Goal: Task Accomplishment & Management: Use online tool/utility

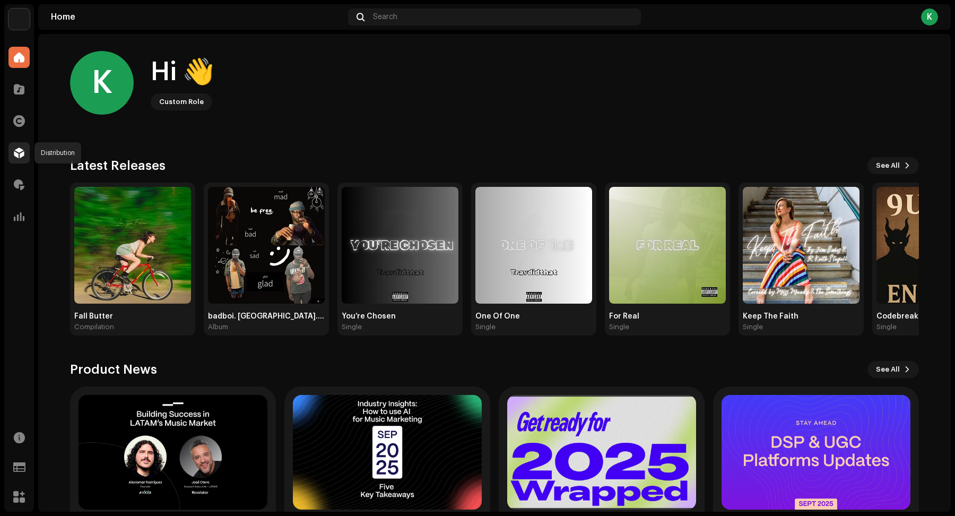
click at [19, 145] on div at bounding box center [18, 152] width 21 height 21
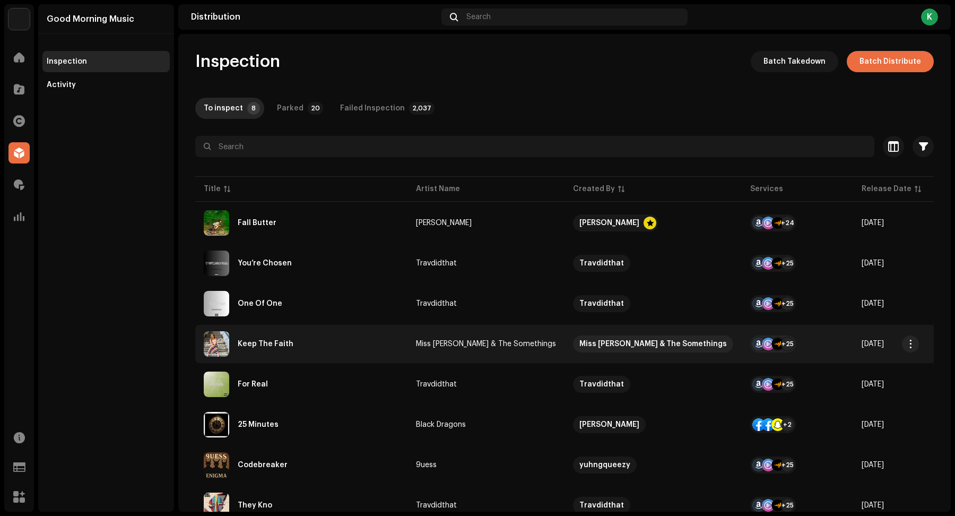
scroll to position [42, 0]
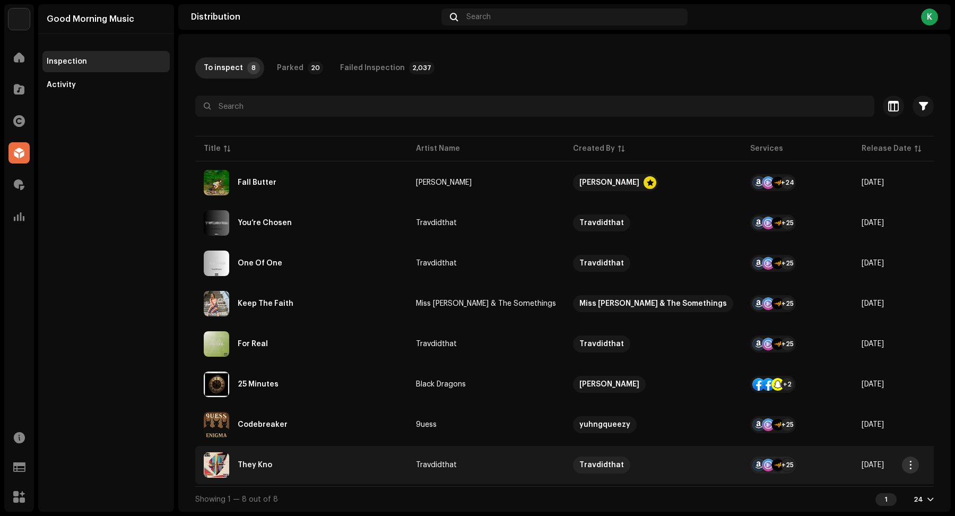
click at [912, 461] on span "button" at bounding box center [911, 465] width 8 height 8
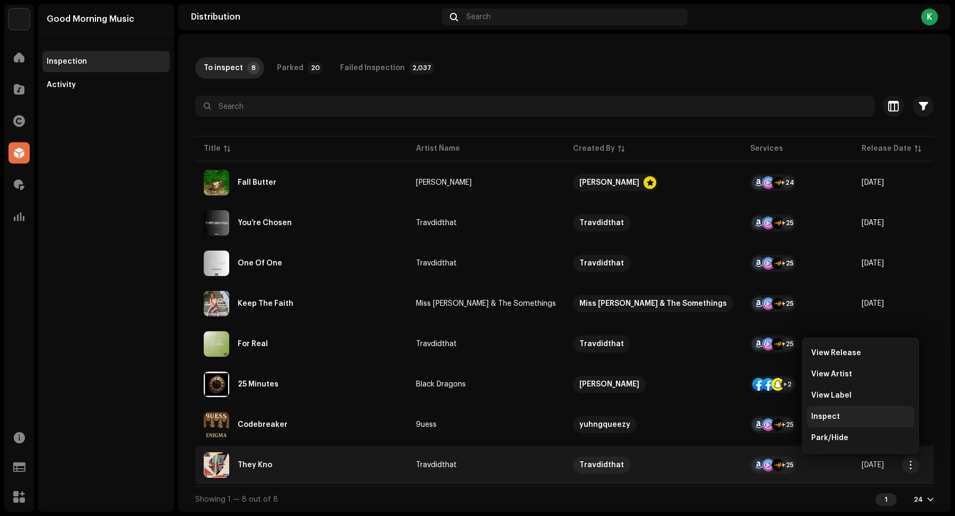
click at [850, 413] on div "Inspect" at bounding box center [860, 416] width 99 height 8
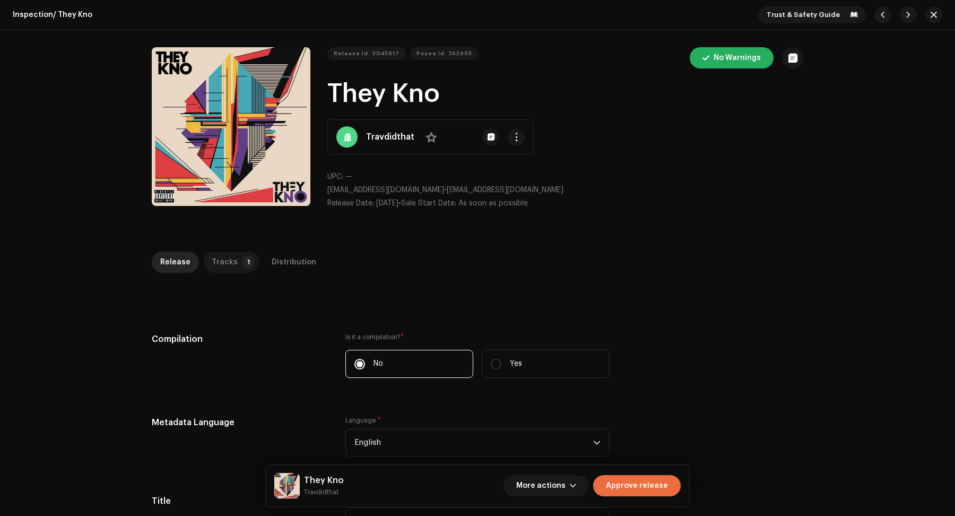
click at [220, 264] on div "Tracks" at bounding box center [225, 262] width 26 height 21
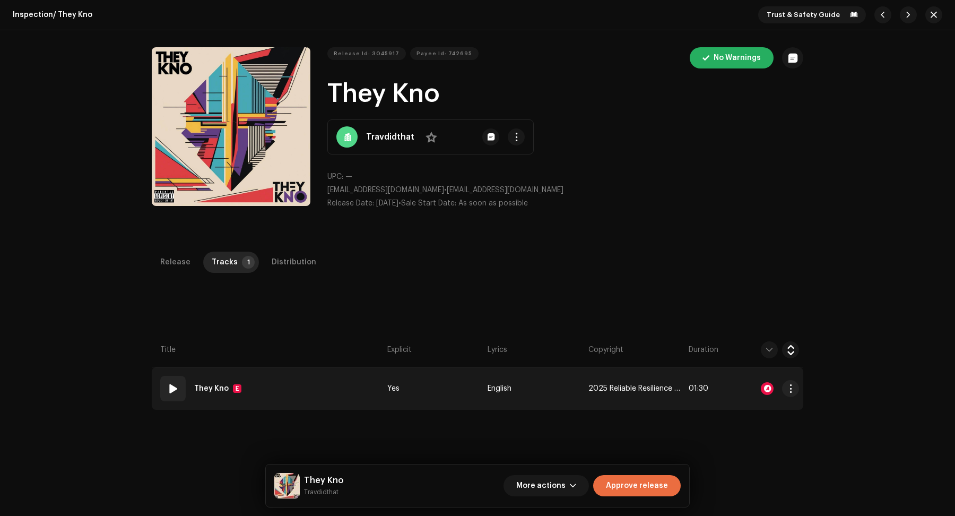
click at [765, 394] on div at bounding box center [769, 388] width 59 height 21
click at [766, 388] on div at bounding box center [767, 388] width 13 height 13
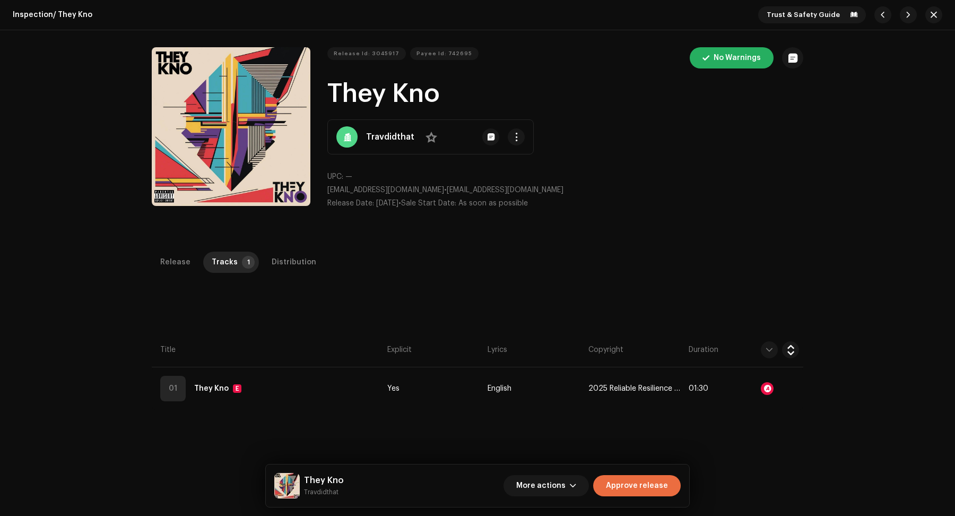
click at [791, 440] on div "Audio Recognition by Remix/Sample 3 All results require review/listening to avo…" at bounding box center [477, 258] width 955 height 516
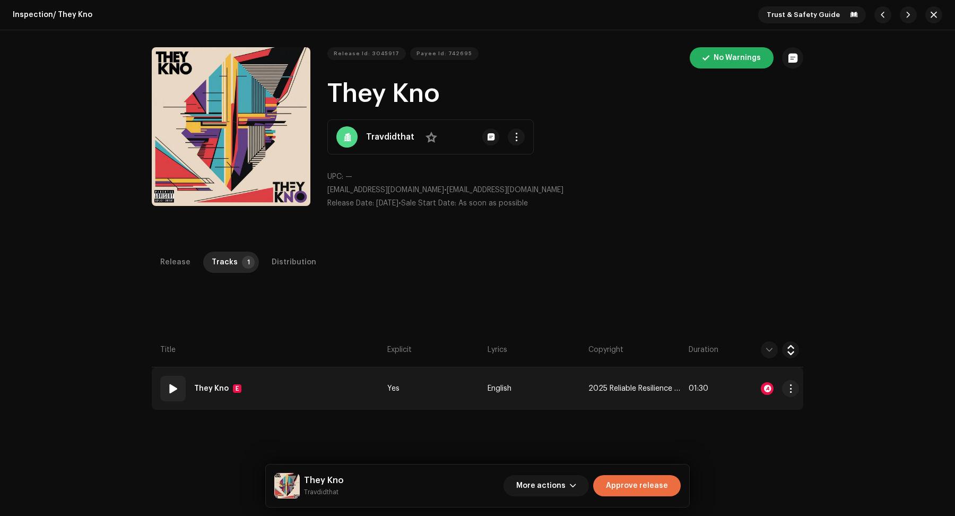
click at [761, 392] on div at bounding box center [767, 388] width 13 height 13
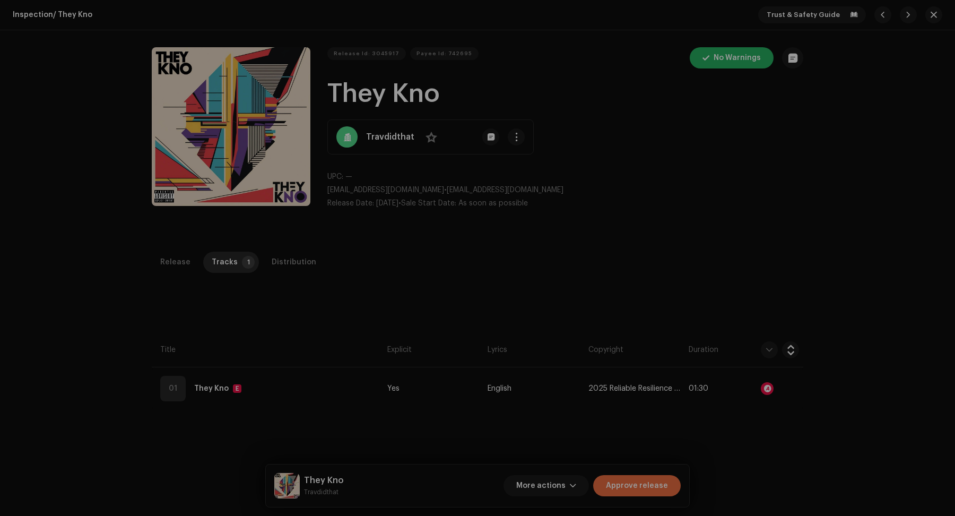
click at [775, 448] on div "Audio Recognition by Remix/Sample 3 All results require review/listening to avo…" at bounding box center [477, 258] width 955 height 516
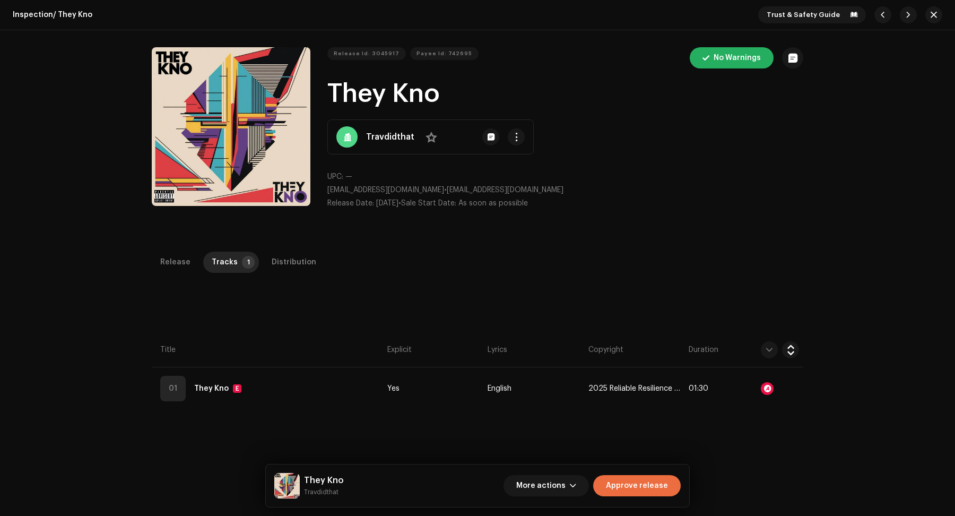
click at [283, 248] on div "Inspection / They Kno Trust & Safety Guide Release Id: 3045917 Payee Id: 742695…" at bounding box center [477, 258] width 955 height 516
click at [279, 266] on div "Distribution" at bounding box center [294, 262] width 45 height 21
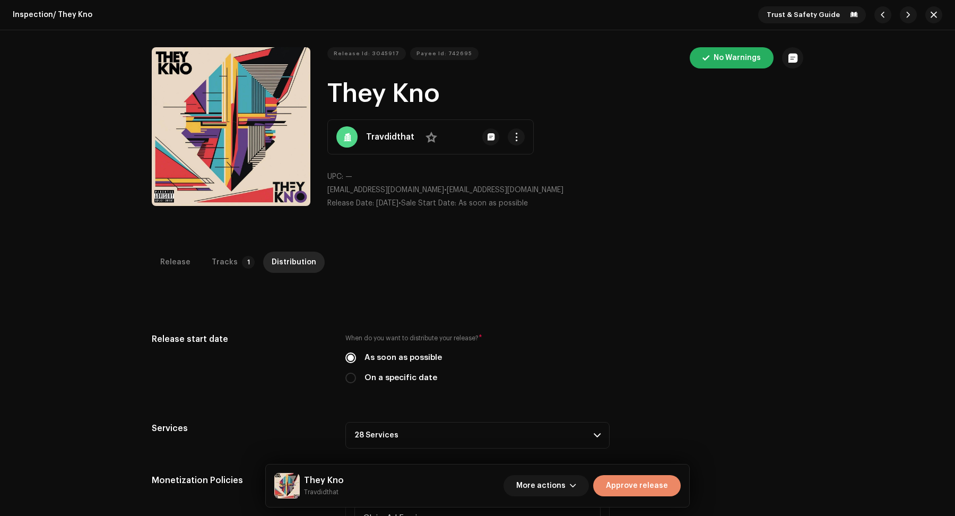
click at [643, 477] on span "Approve release" at bounding box center [637, 485] width 62 height 21
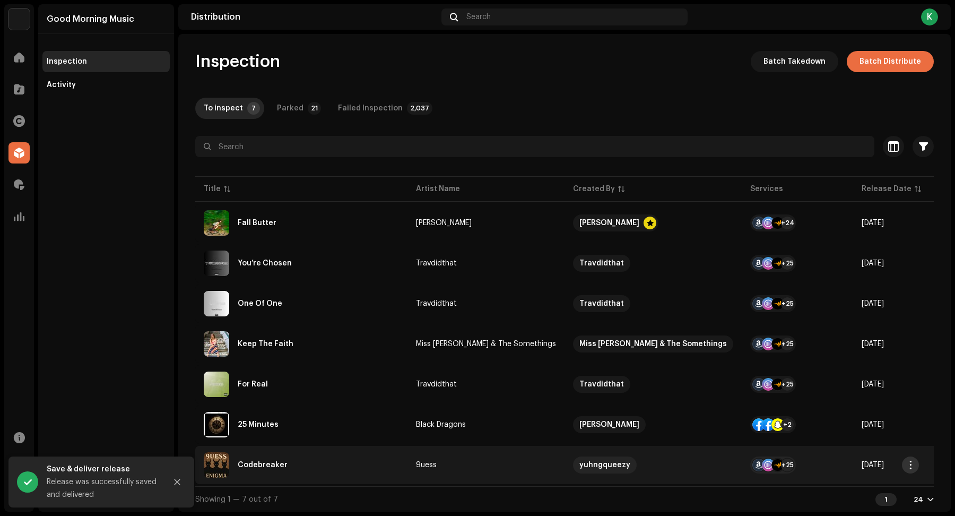
click at [907, 462] on span "button" at bounding box center [911, 465] width 8 height 8
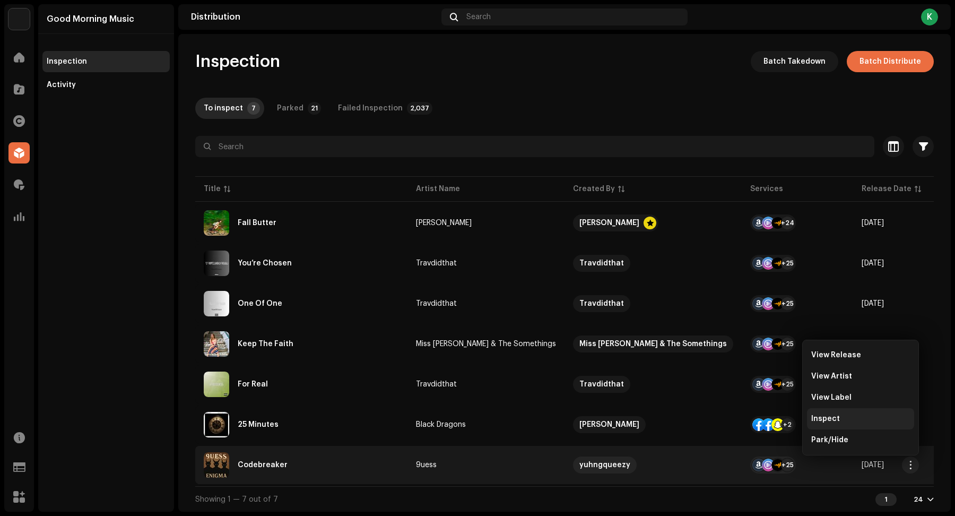
click at [857, 416] on div "Inspect" at bounding box center [860, 418] width 99 height 8
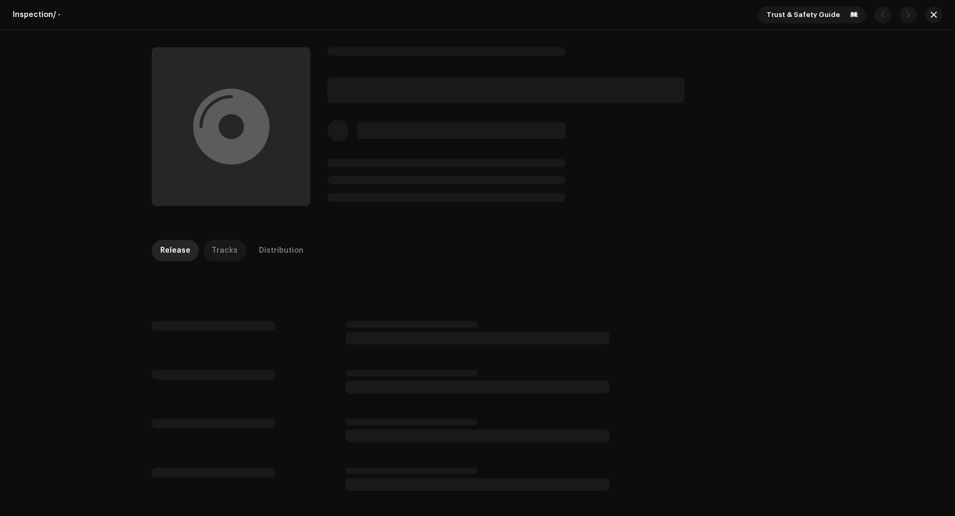
click at [218, 250] on div "Tracks" at bounding box center [225, 250] width 26 height 21
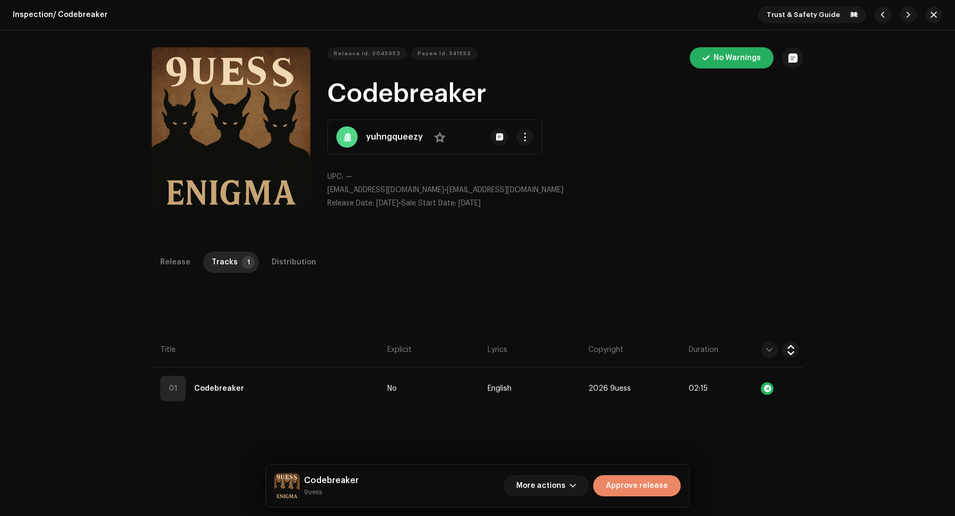
click at [648, 485] on span "Approve release" at bounding box center [637, 485] width 62 height 21
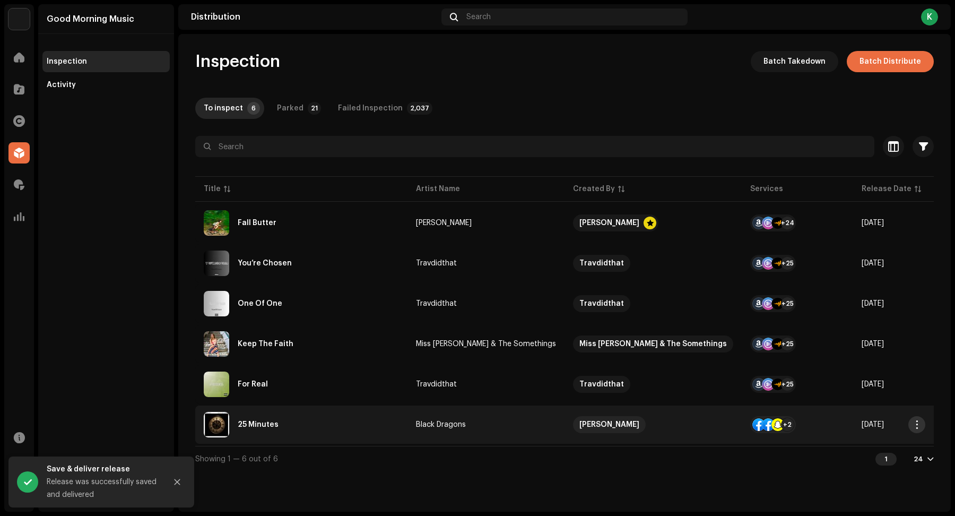
click at [914, 420] on span "button" at bounding box center [917, 424] width 8 height 8
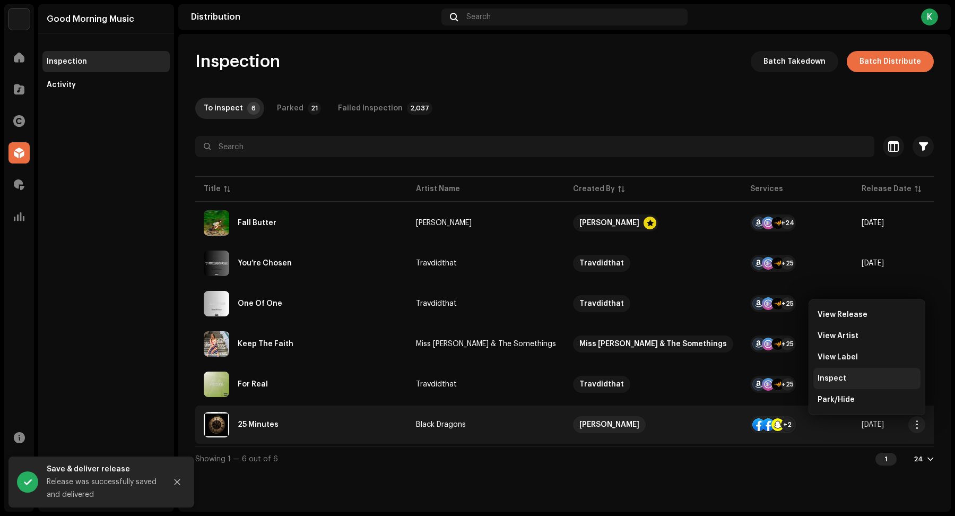
click at [841, 374] on span "Inspect" at bounding box center [832, 378] width 29 height 8
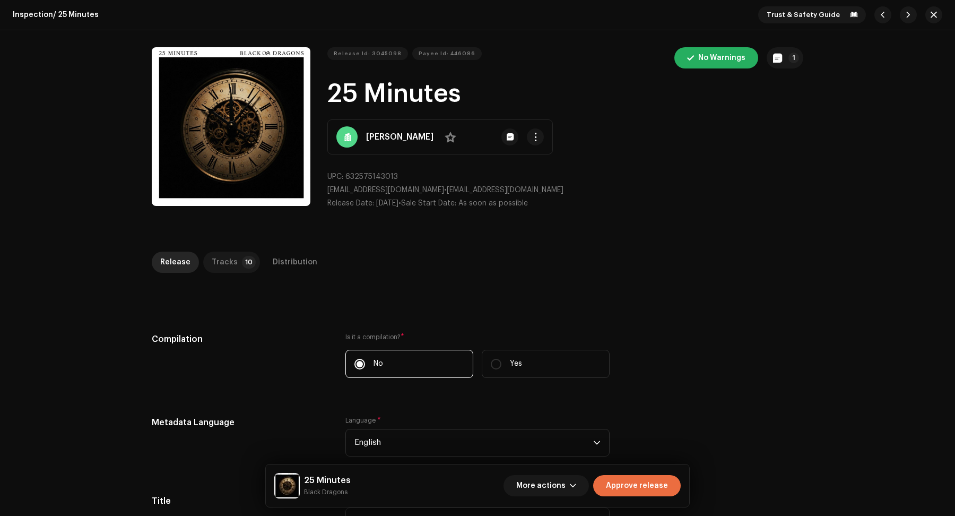
click at [219, 255] on div "Tracks" at bounding box center [225, 262] width 26 height 21
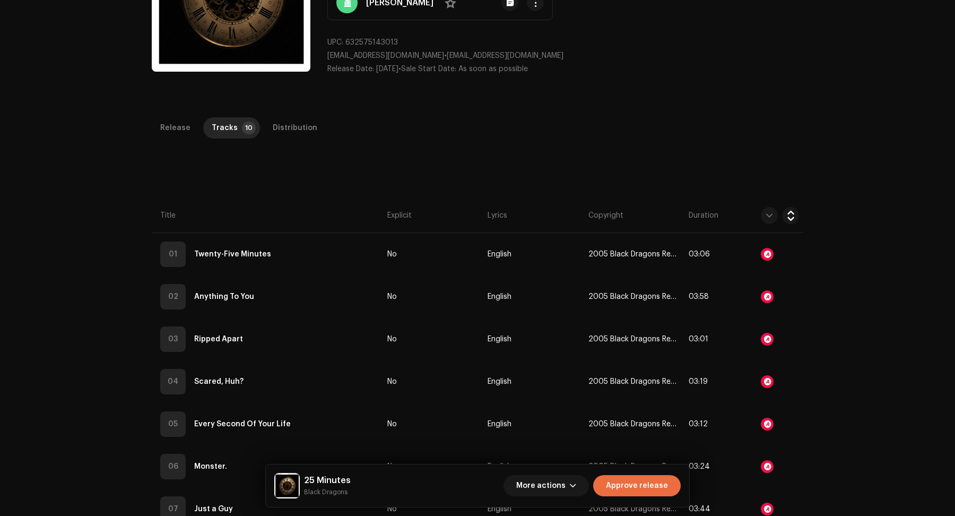
scroll to position [135, 0]
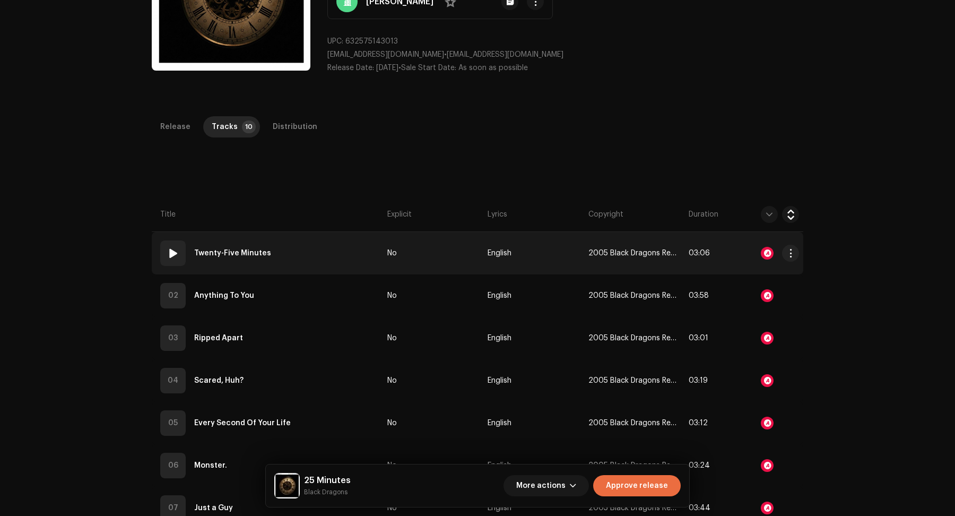
click at [773, 253] on div at bounding box center [769, 253] width 59 height 21
click at [767, 253] on div at bounding box center [767, 253] width 13 height 13
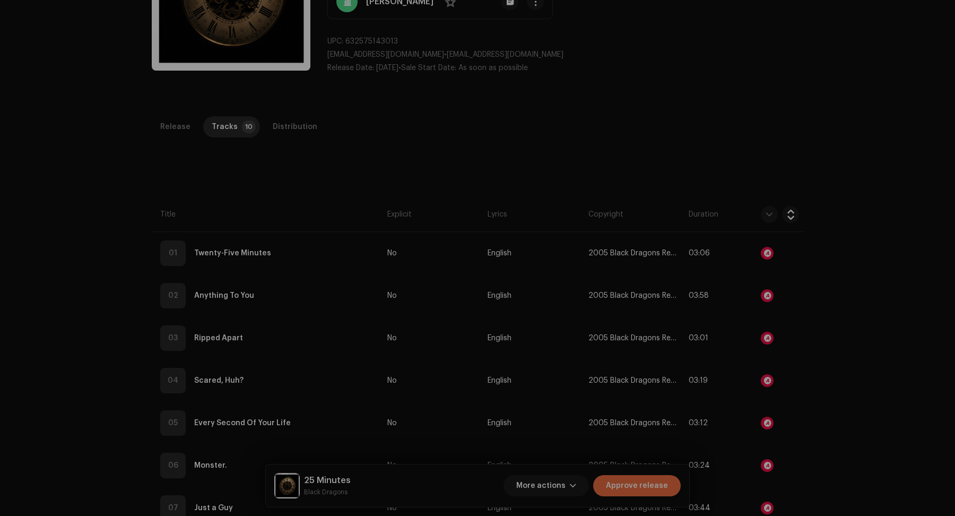
click at [820, 301] on div "Audio Recognition by Remix/Sample 8 Speech ! All results require review/listeni…" at bounding box center [477, 258] width 955 height 516
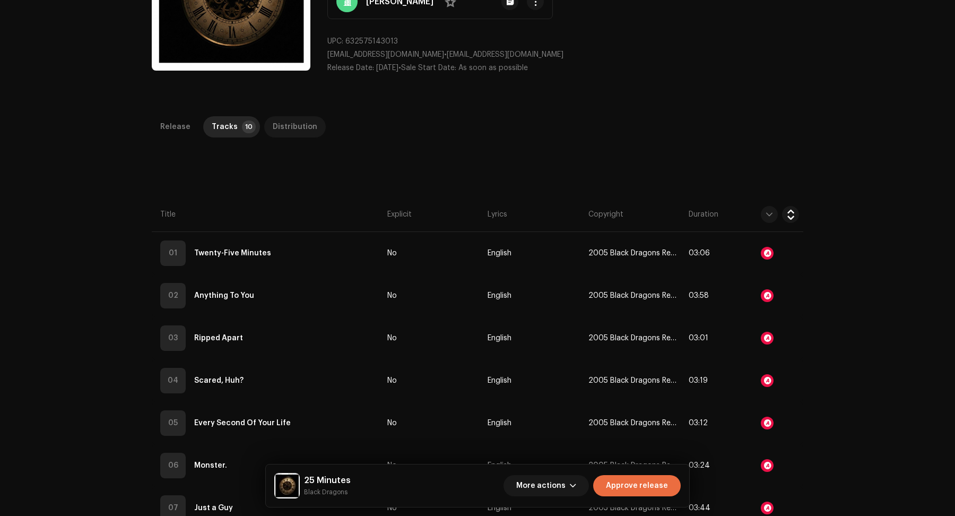
click at [280, 124] on div "Distribution" at bounding box center [295, 126] width 45 height 21
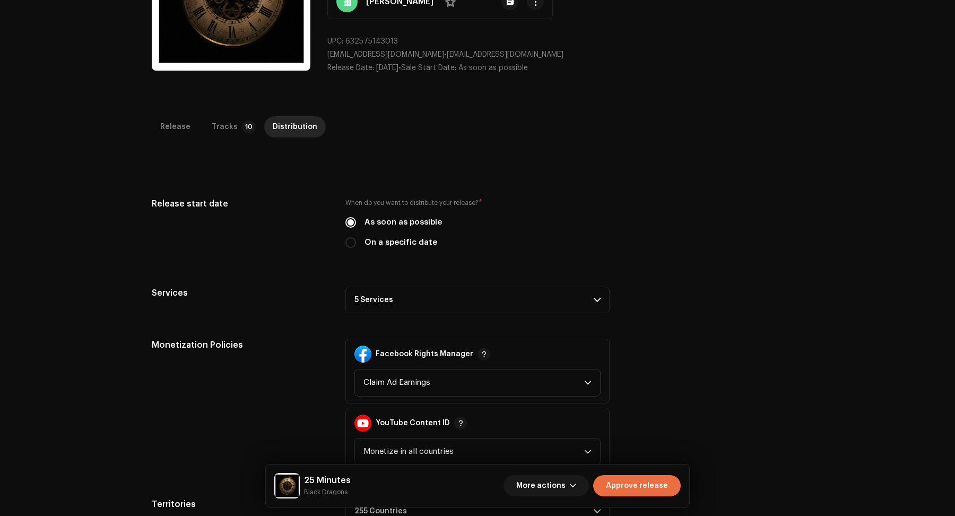
scroll to position [251, 0]
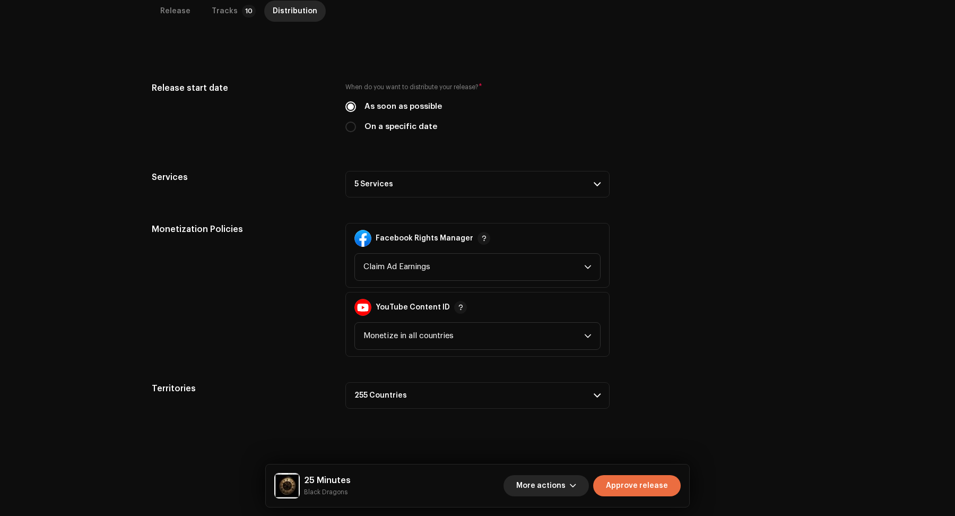
click at [550, 491] on span "More actions" at bounding box center [540, 485] width 49 height 21
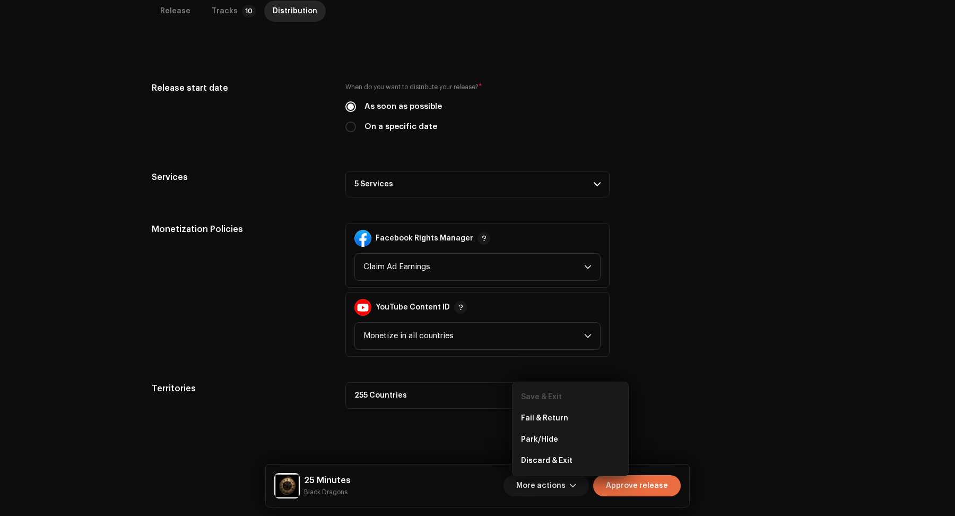
click at [537, 406] on div "Save & Exit" at bounding box center [570, 396] width 107 height 21
click at [532, 418] on span "Fail & Return" at bounding box center [544, 418] width 47 height 8
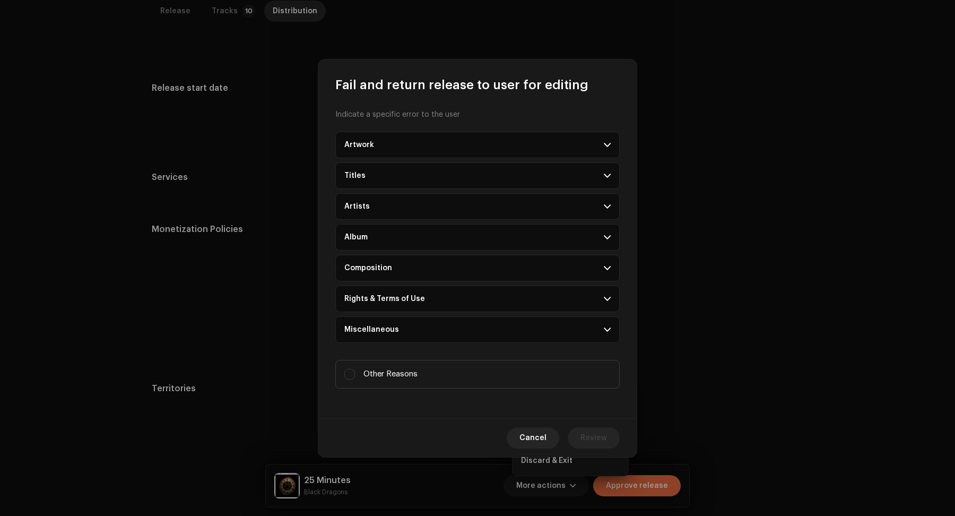
click at [412, 146] on p-accordion-header "Artwork" at bounding box center [477, 145] width 284 height 27
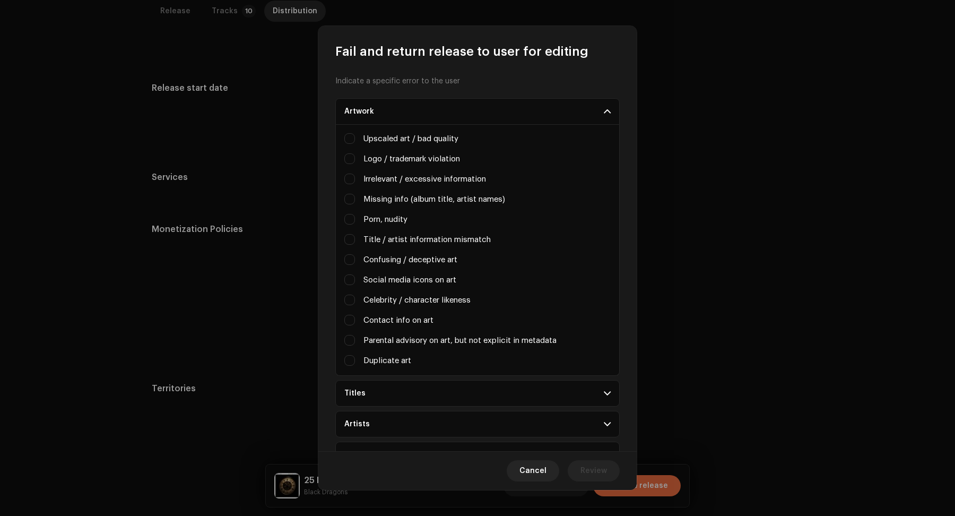
scroll to position [180, 0]
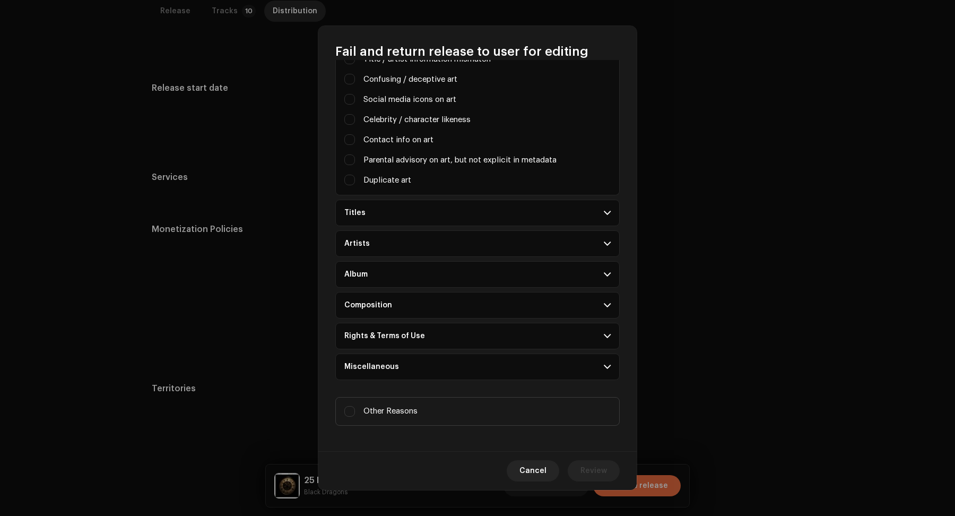
click at [409, 369] on p-accordion-header "Miscellaneous" at bounding box center [477, 366] width 284 height 27
click at [410, 332] on div "Rights & Terms of Use" at bounding box center [384, 336] width 81 height 8
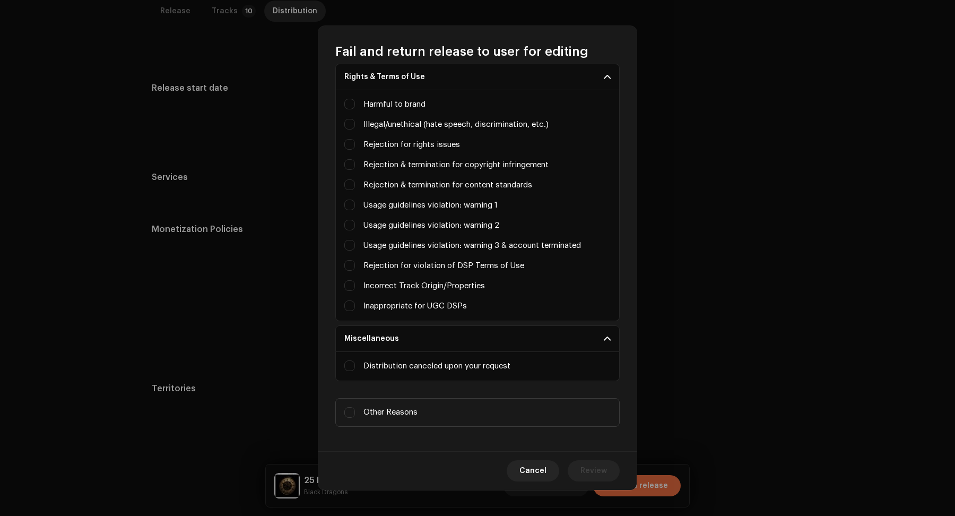
click at [413, 305] on label "Inappropriate for UGC DSPs" at bounding box center [415, 306] width 103 height 12
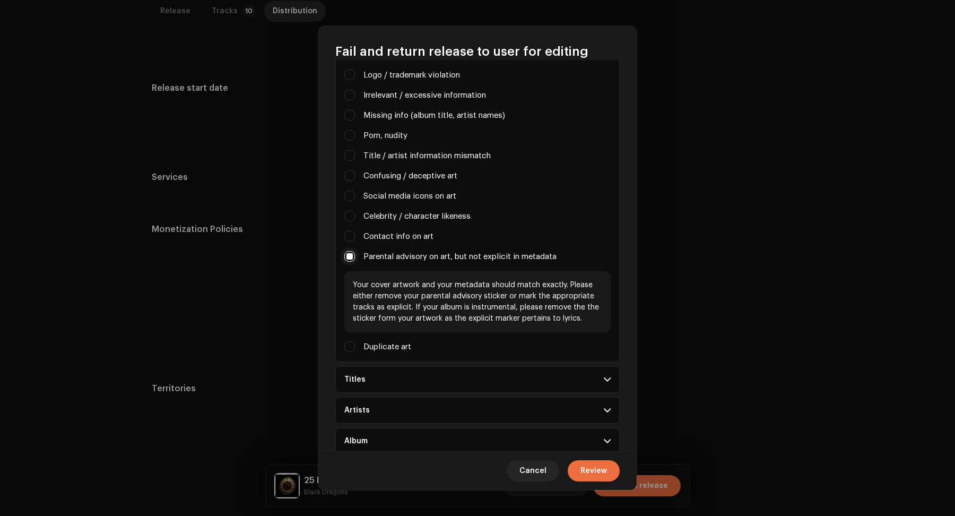
click at [352, 257] on input "Parental advisory on art, but not explicit in metadata" at bounding box center [349, 256] width 11 height 11
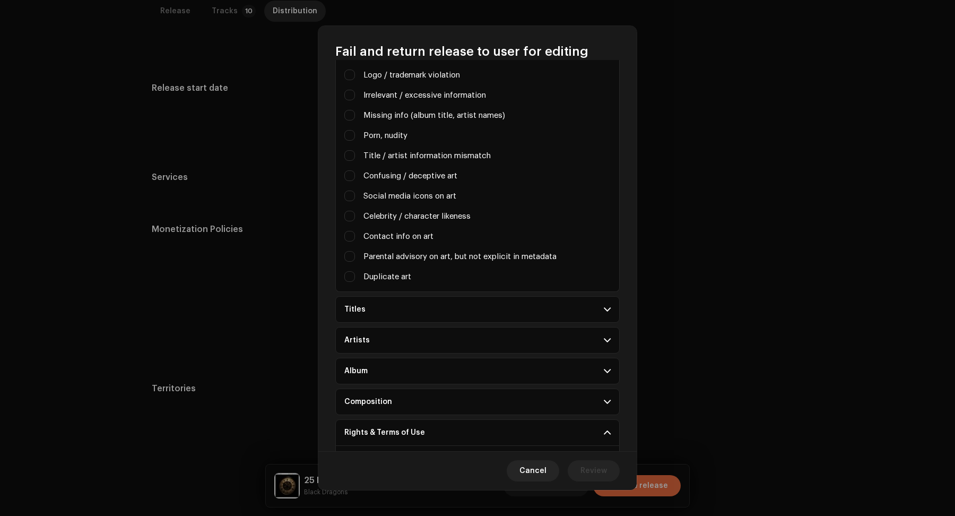
scroll to position [439, 0]
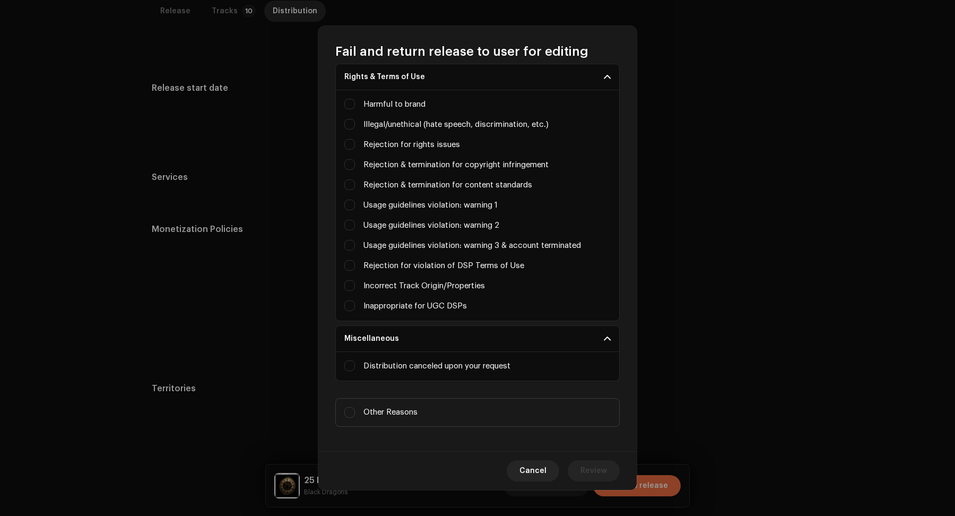
click at [385, 300] on label "Inappropriate for UGC DSPs" at bounding box center [415, 306] width 103 height 12
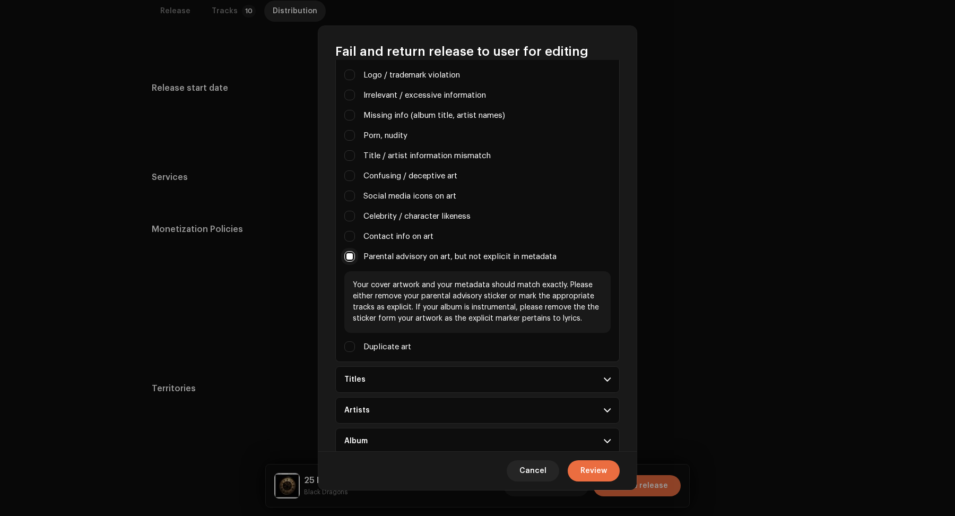
click at [349, 255] on input "Parental advisory on art, but not explicit in metadata" at bounding box center [349, 256] width 11 height 11
checkbox input "false"
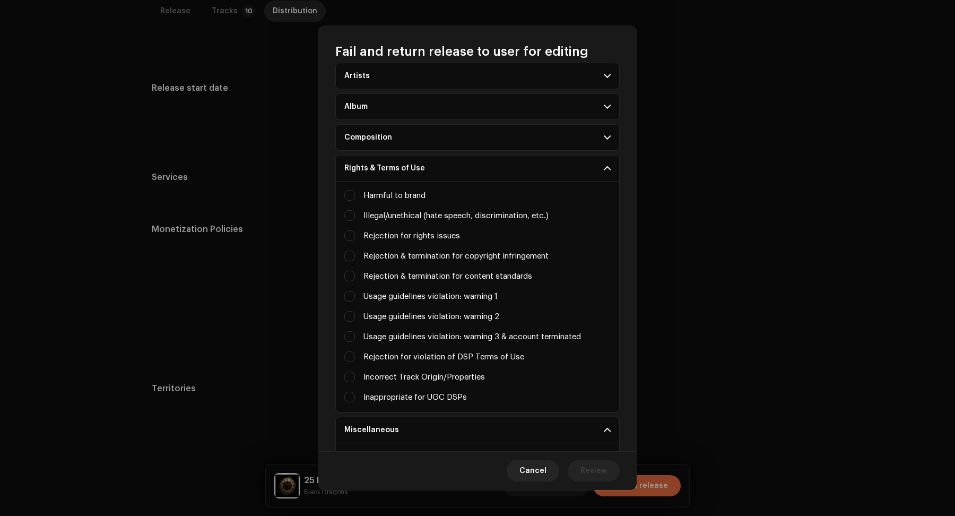
scroll to position [439, 0]
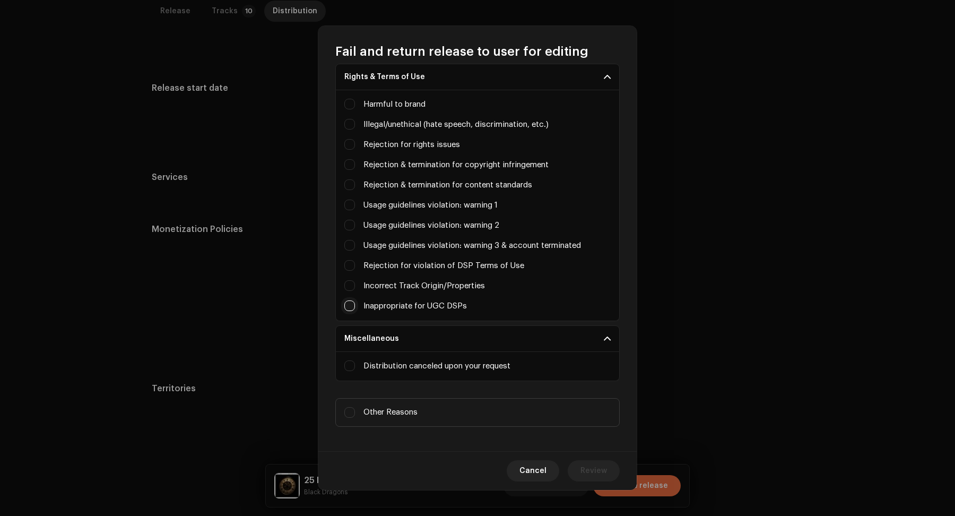
click at [353, 300] on input "Parental advisory on art, but not explicit in metadata" at bounding box center [349, 305] width 11 height 11
checkbox input "true"
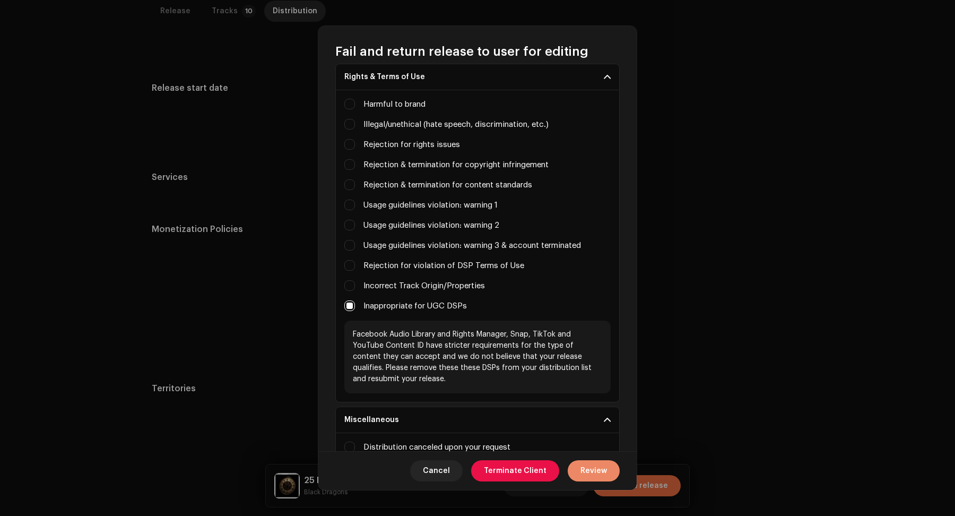
click at [592, 466] on span "Review" at bounding box center [594, 470] width 27 height 21
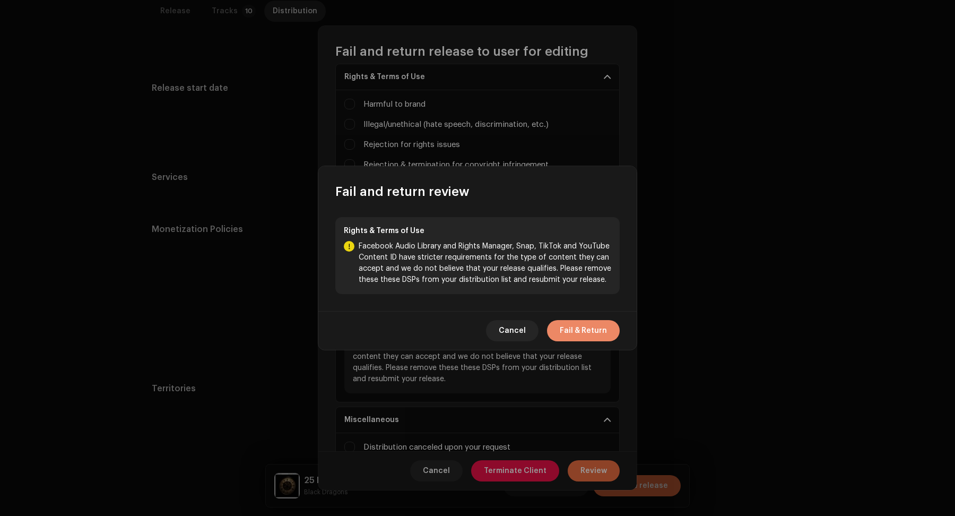
click at [569, 326] on span "Fail & Return" at bounding box center [583, 330] width 47 height 21
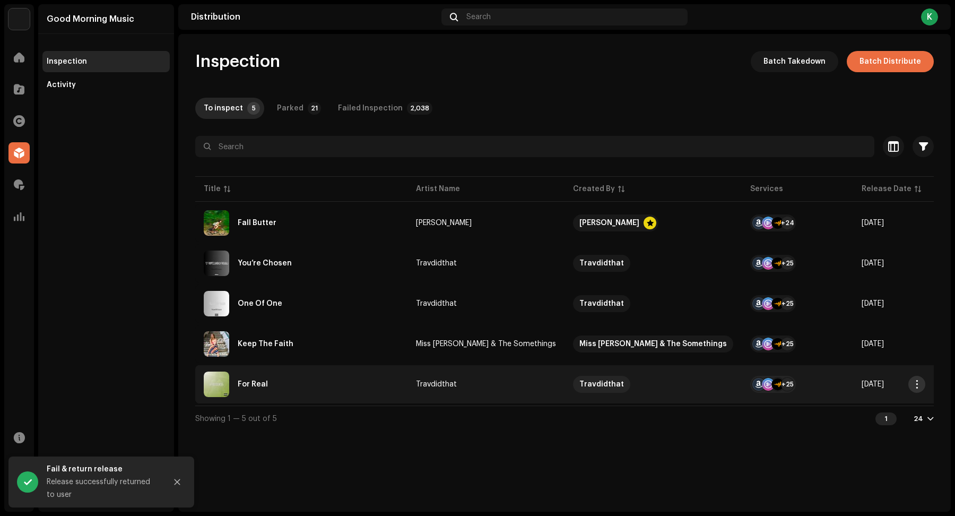
click at [917, 378] on button "button" at bounding box center [917, 384] width 17 height 17
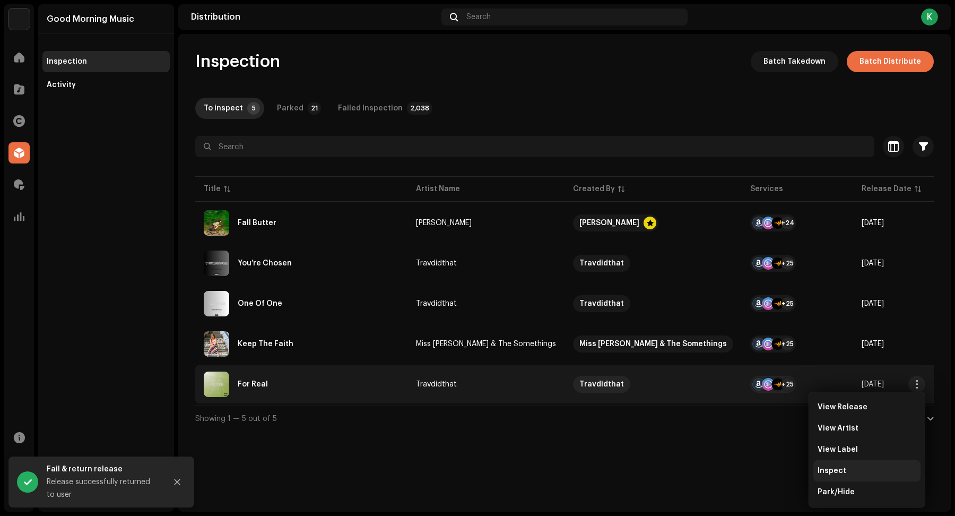
click at [833, 470] on span "Inspect" at bounding box center [832, 470] width 29 height 8
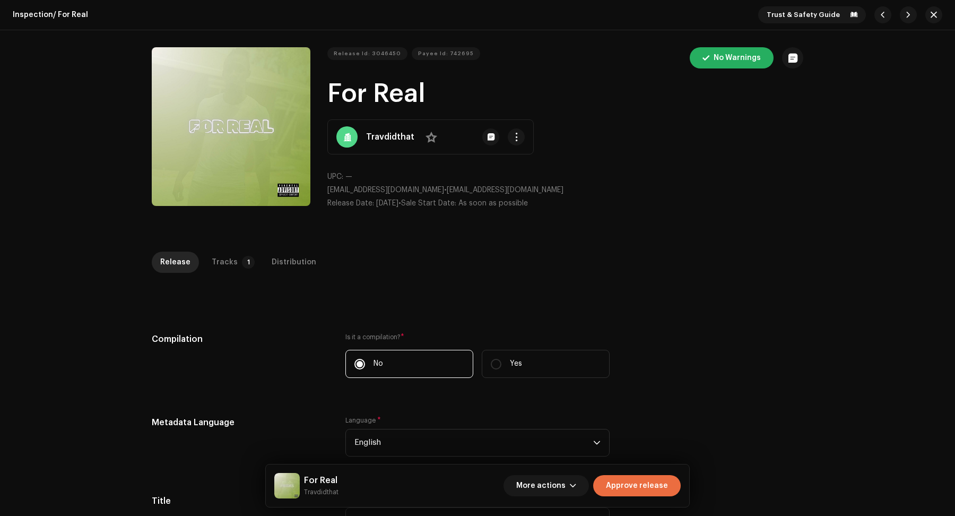
click at [212, 255] on div "Tracks" at bounding box center [225, 262] width 26 height 21
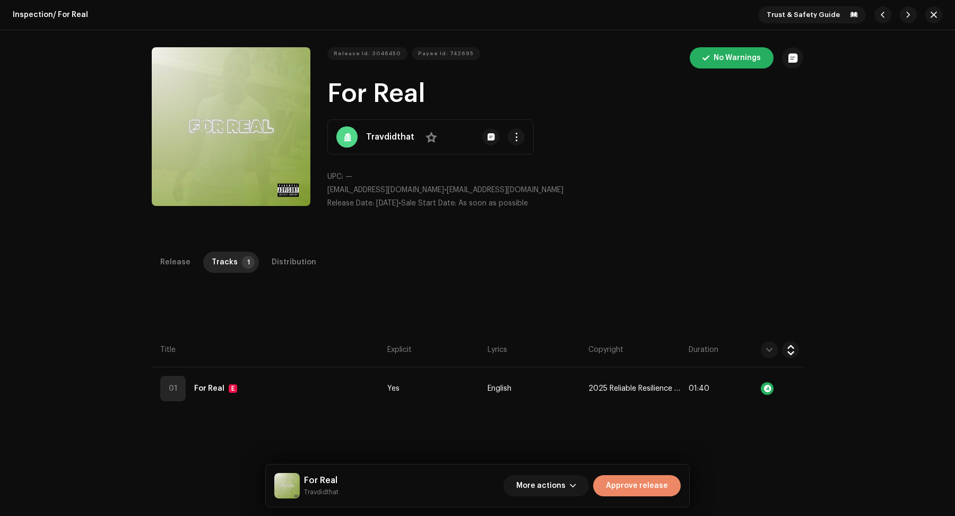
click at [650, 477] on span "Approve release" at bounding box center [637, 485] width 62 height 21
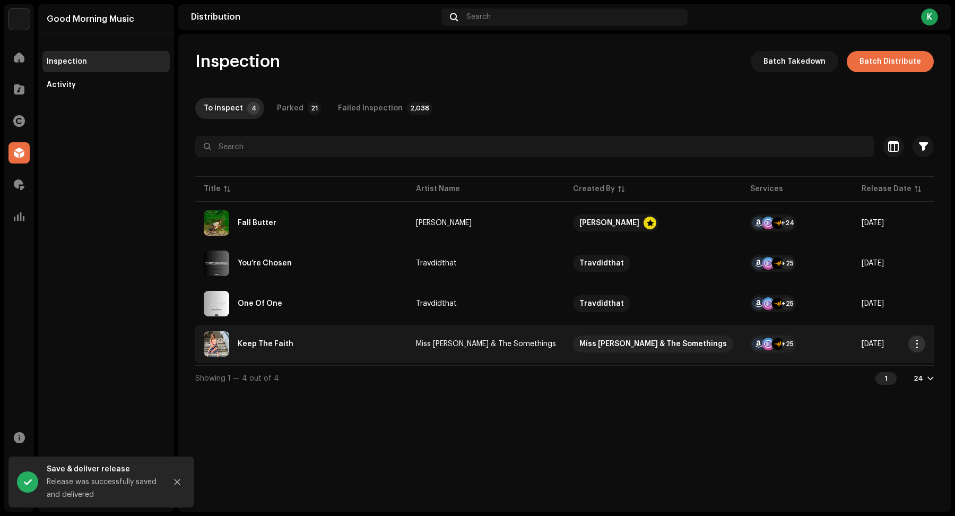
click at [918, 340] on span "button" at bounding box center [917, 344] width 8 height 8
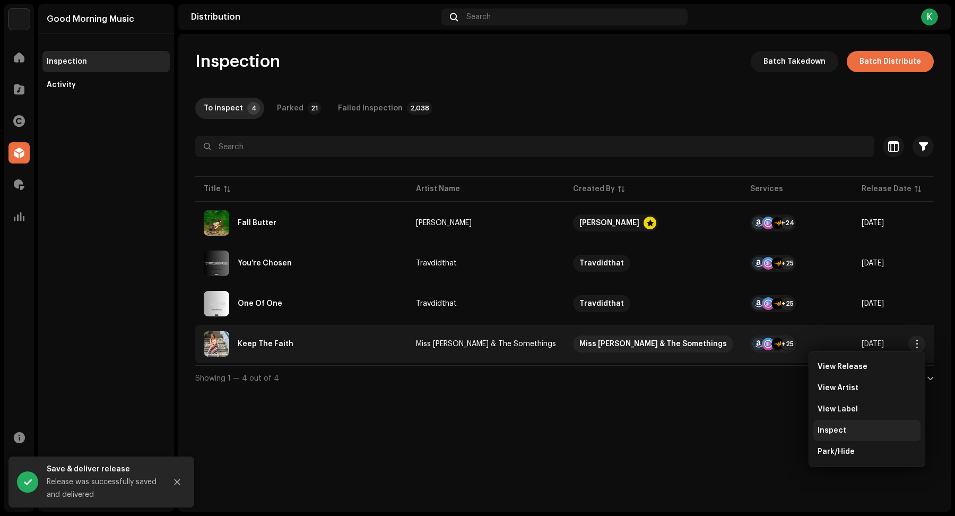
click at [849, 428] on div "Inspect" at bounding box center [867, 430] width 99 height 8
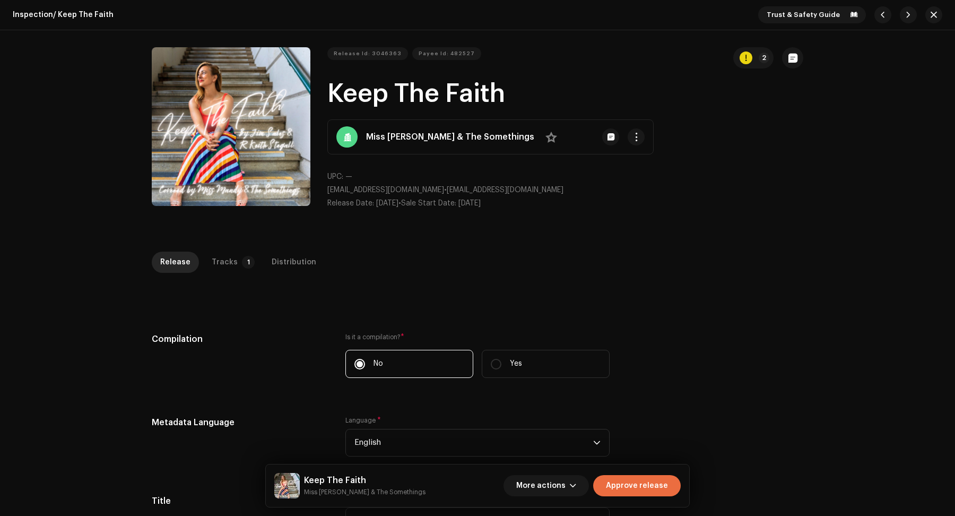
click at [212, 250] on div "Inspection / Keep The Faith Trust & Safety Guide Release Id: 3046363 Payee Id: …" at bounding box center [477, 258] width 955 height 516
click at [218, 265] on div "Tracks" at bounding box center [225, 262] width 26 height 21
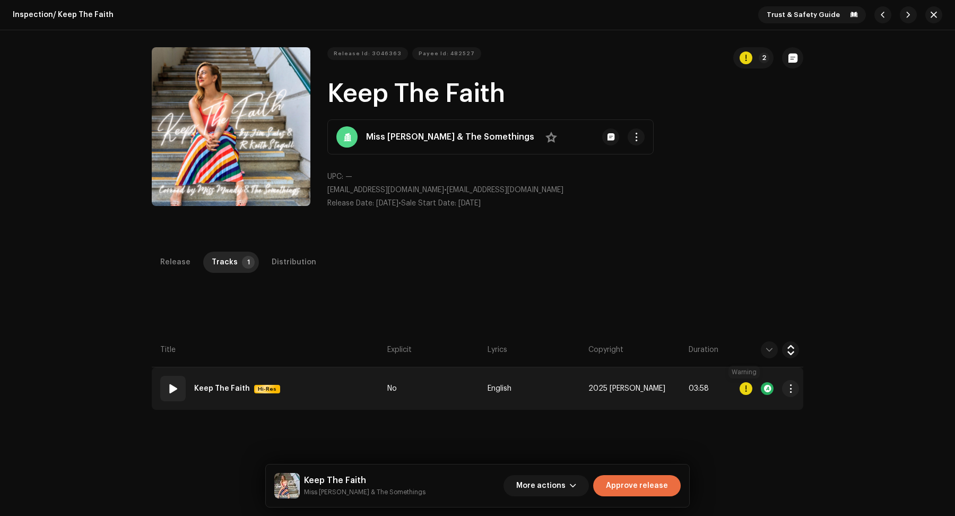
click at [743, 388] on div at bounding box center [746, 388] width 13 height 13
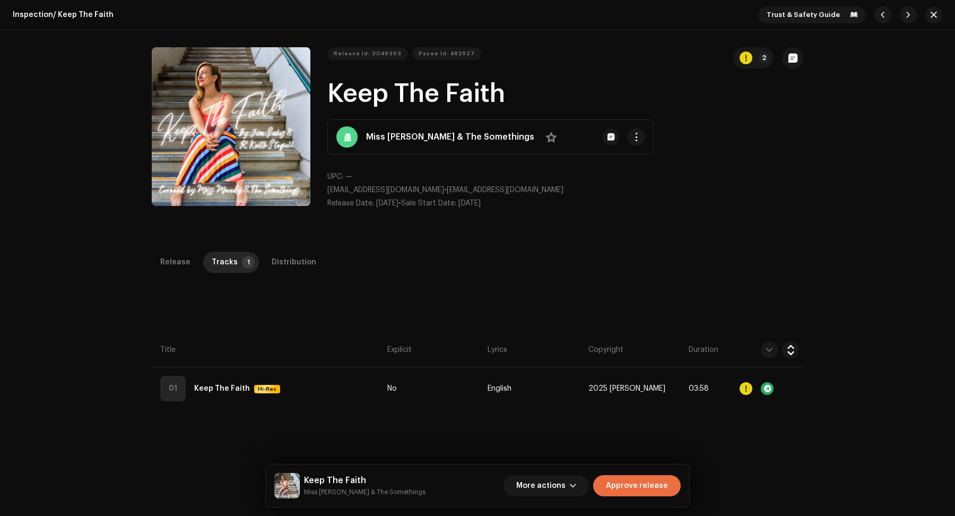
click at [310, 332] on div "Errors & Warnings Error Warnings 1 Please review these warnings to see if you n…" at bounding box center [477, 258] width 955 height 516
click at [282, 258] on div "Distribution" at bounding box center [294, 262] width 45 height 21
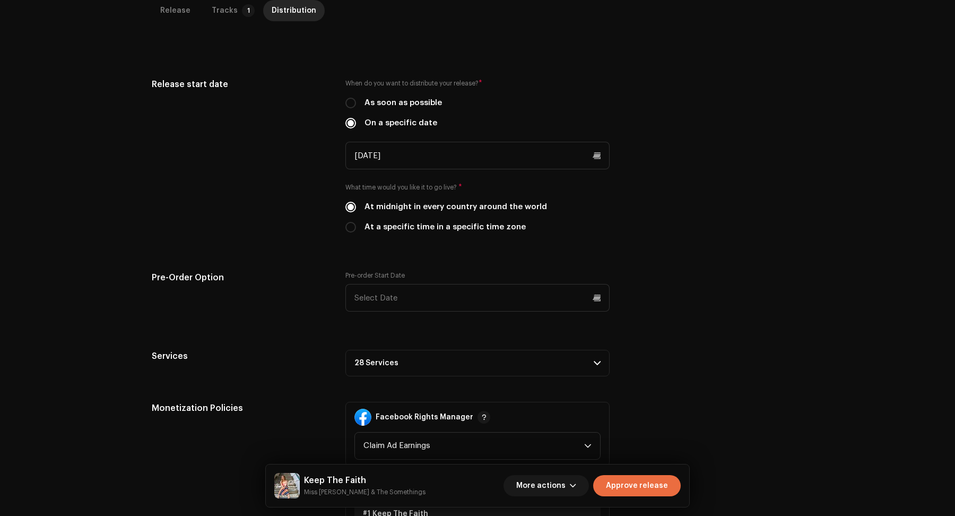
scroll to position [357, 0]
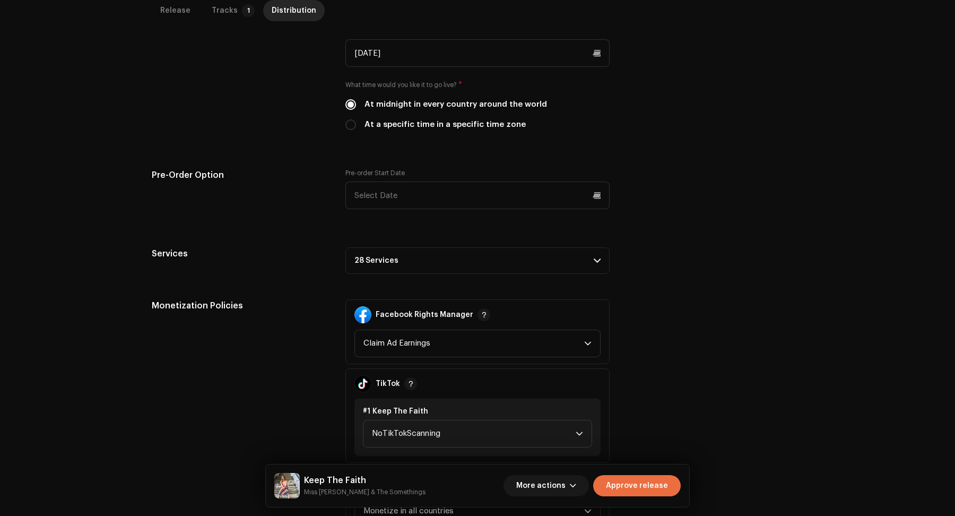
click at [594, 260] on span at bounding box center [597, 260] width 7 height 8
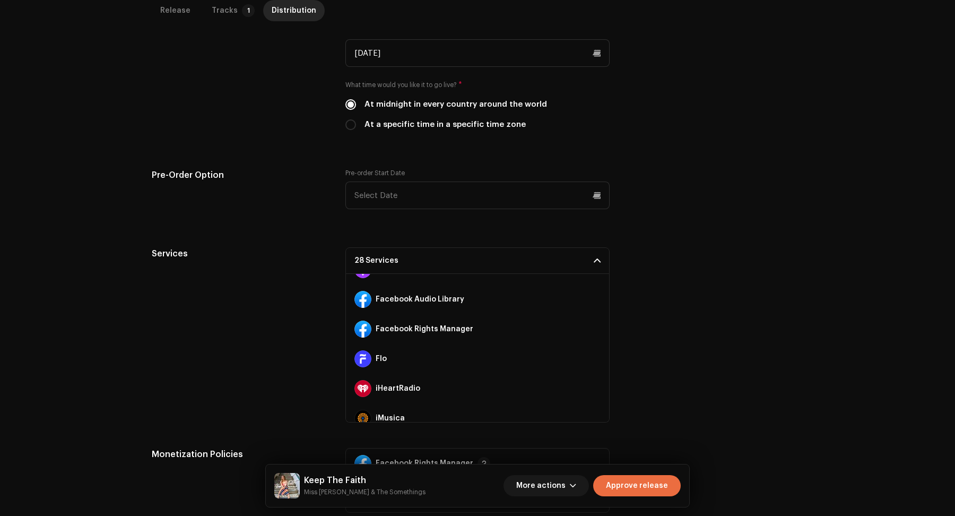
scroll to position [171, 0]
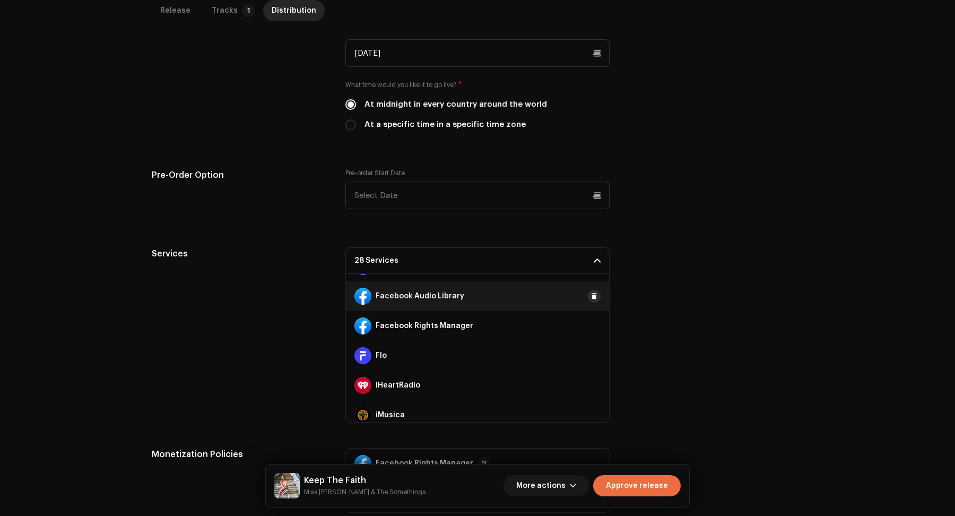
click at [591, 296] on span at bounding box center [594, 296] width 6 height 8
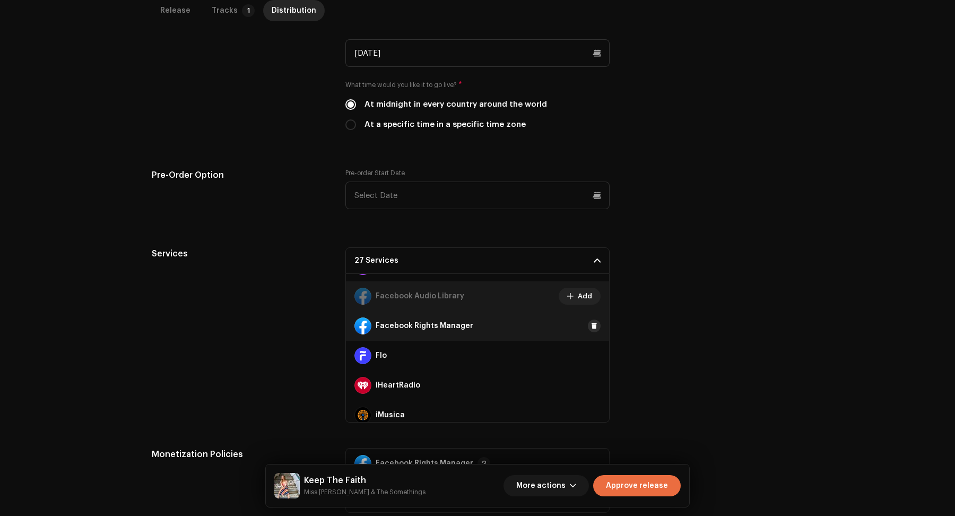
click at [591, 324] on span at bounding box center [594, 326] width 6 height 8
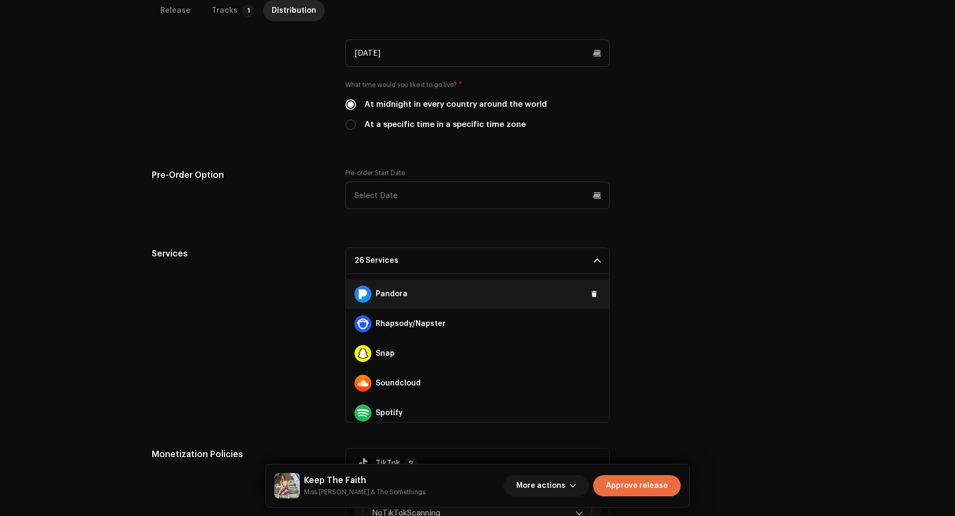
scroll to position [541, 0]
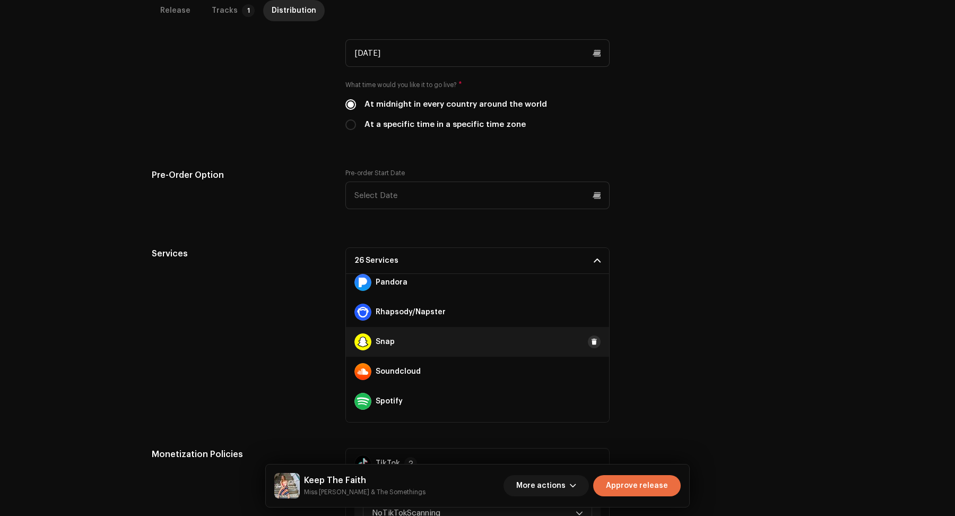
click at [591, 340] on span at bounding box center [594, 342] width 6 height 8
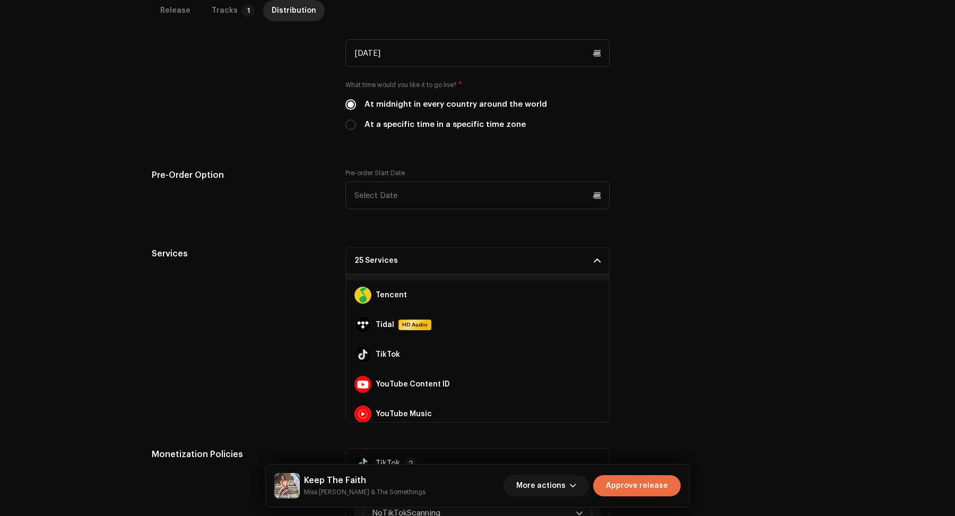
scroll to position [683, 0]
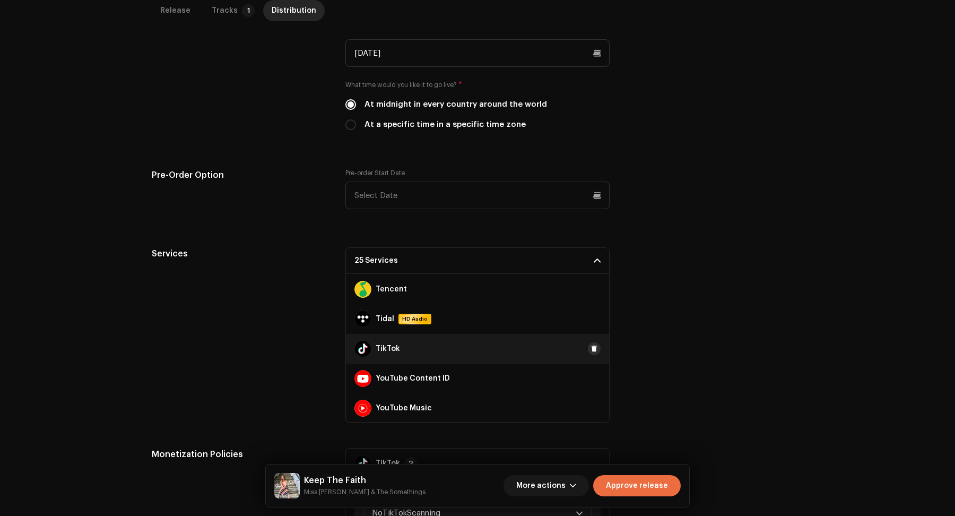
click at [591, 345] on span at bounding box center [594, 348] width 6 height 8
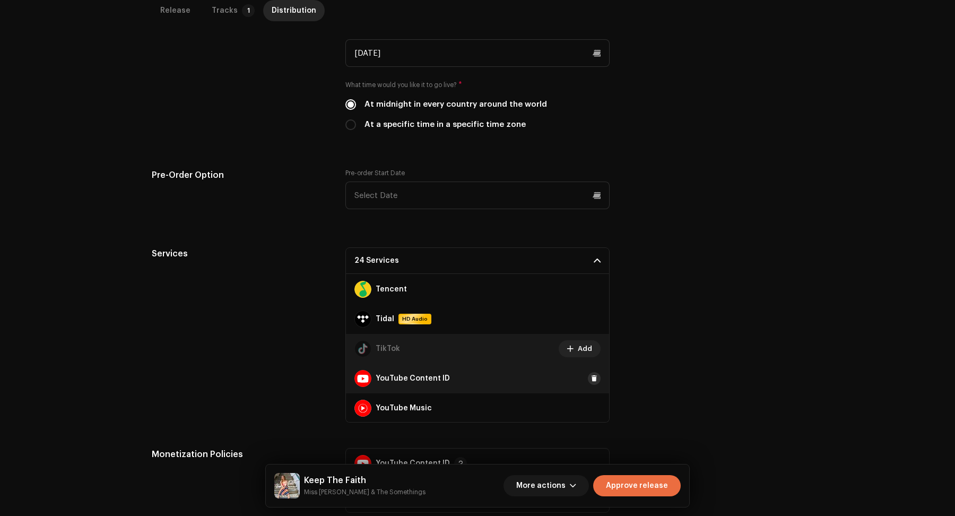
click at [591, 375] on span at bounding box center [594, 378] width 6 height 8
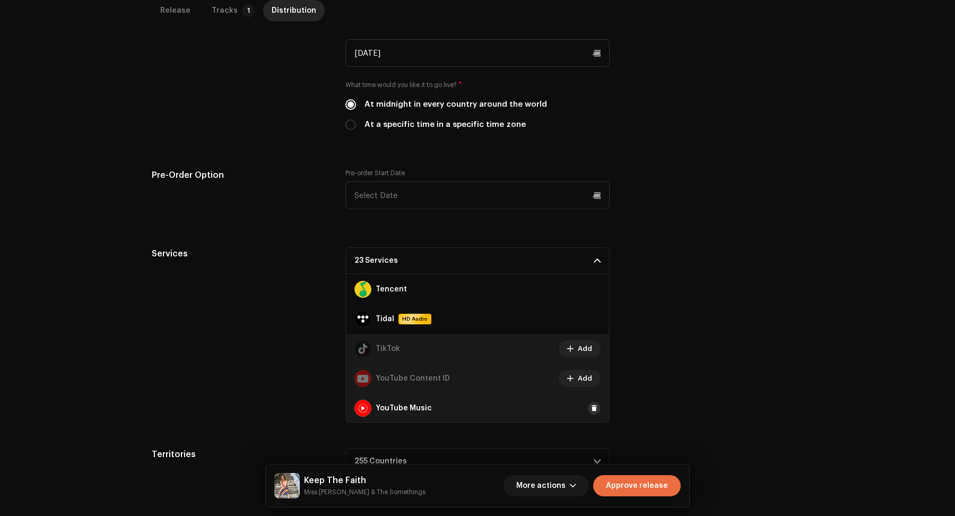
click at [591, 409] on span at bounding box center [594, 408] width 6 height 8
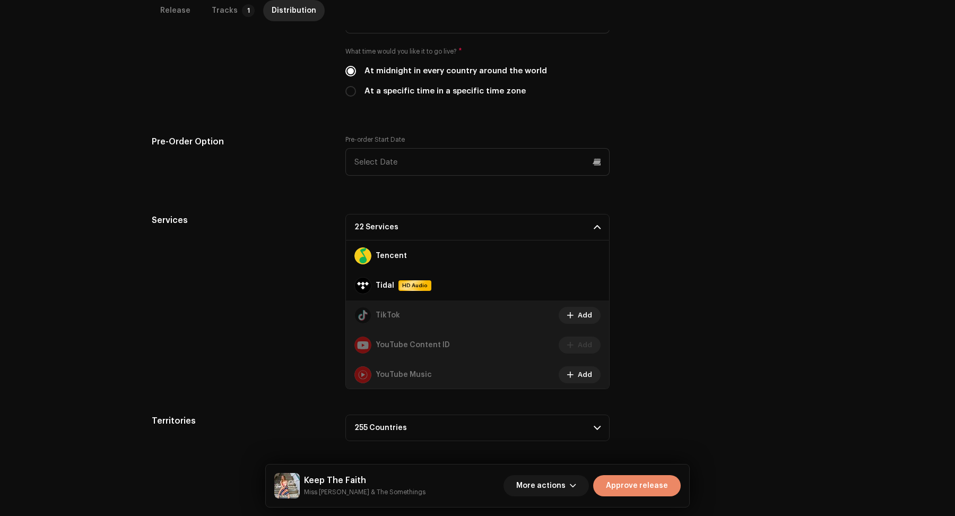
click at [632, 484] on span "Approve release" at bounding box center [637, 485] width 62 height 21
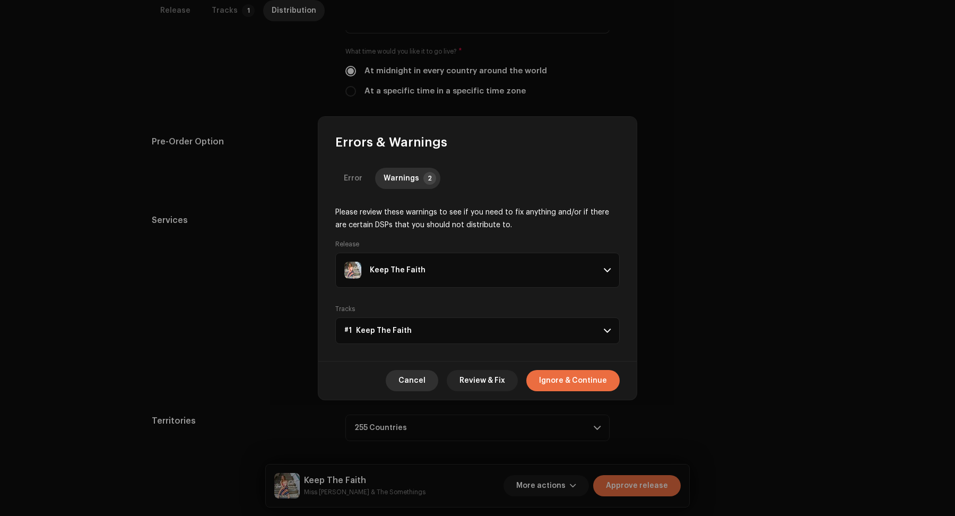
click at [412, 377] on span "Cancel" at bounding box center [412, 380] width 27 height 21
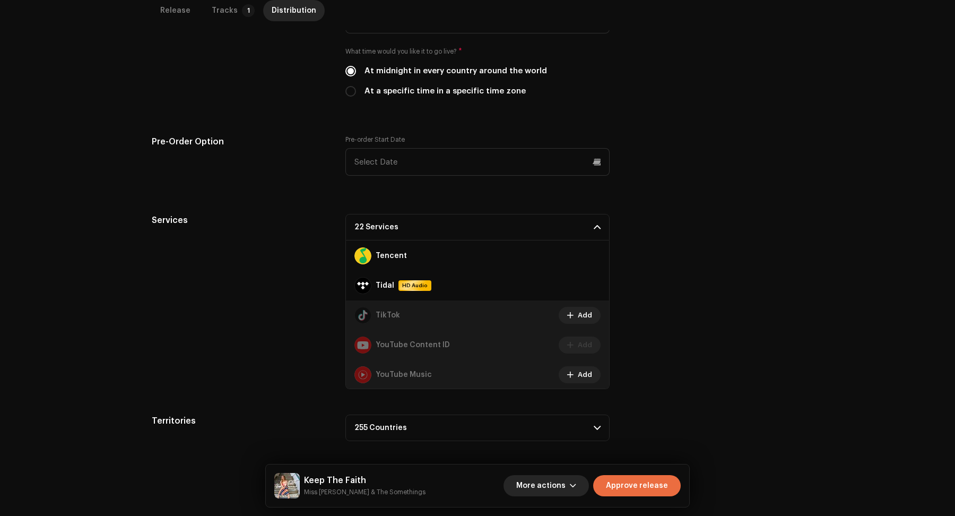
click at [557, 487] on span "More actions" at bounding box center [540, 485] width 49 height 21
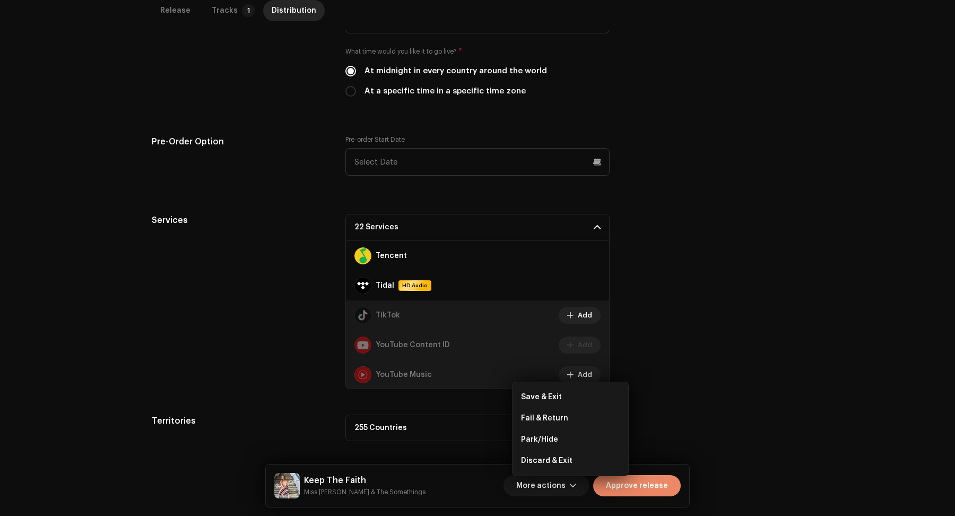
click at [616, 483] on span "Approve release" at bounding box center [637, 485] width 62 height 21
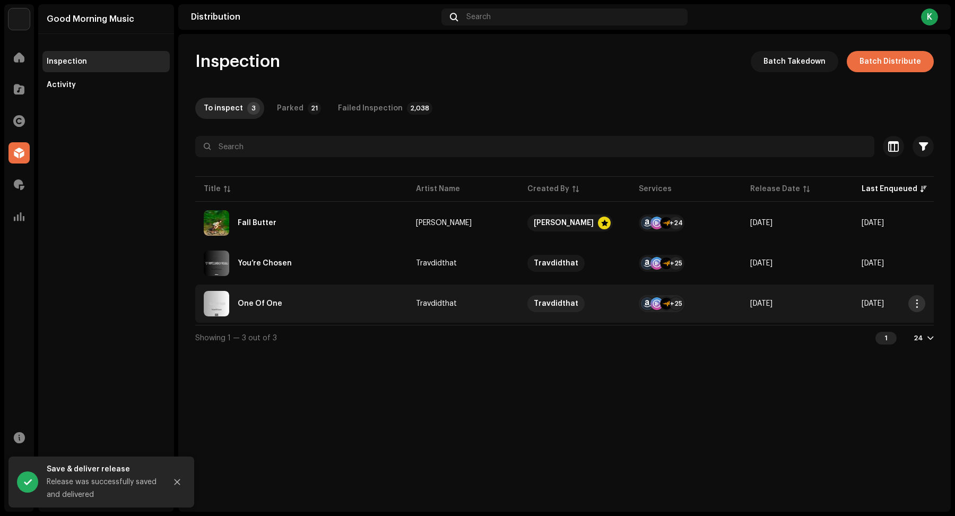
click at [915, 302] on span "button" at bounding box center [917, 303] width 8 height 8
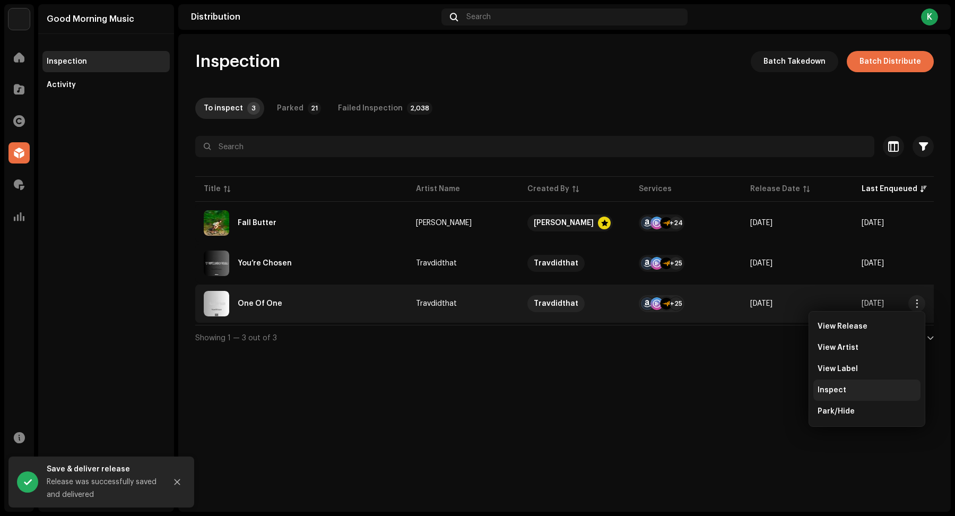
click at [851, 394] on div "Inspect" at bounding box center [867, 390] width 99 height 8
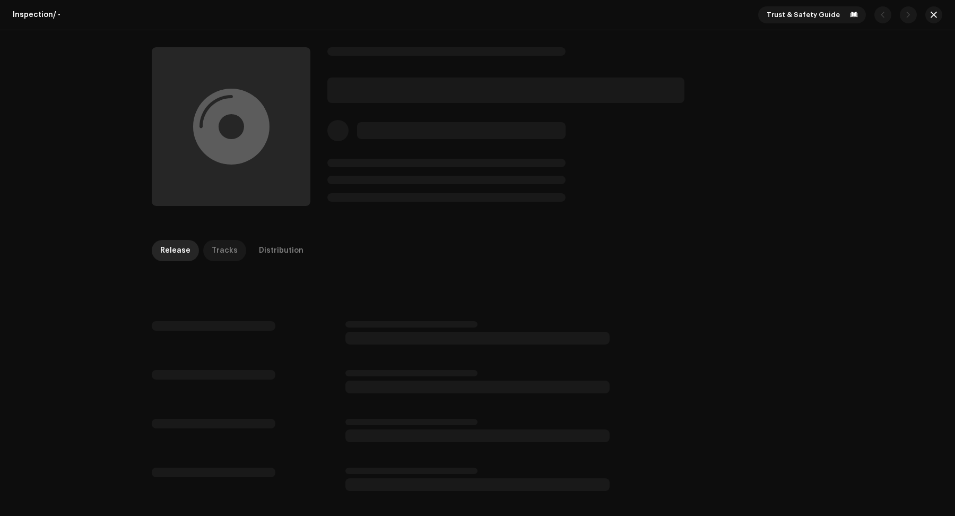
click at [214, 247] on div "Tracks" at bounding box center [225, 250] width 26 height 21
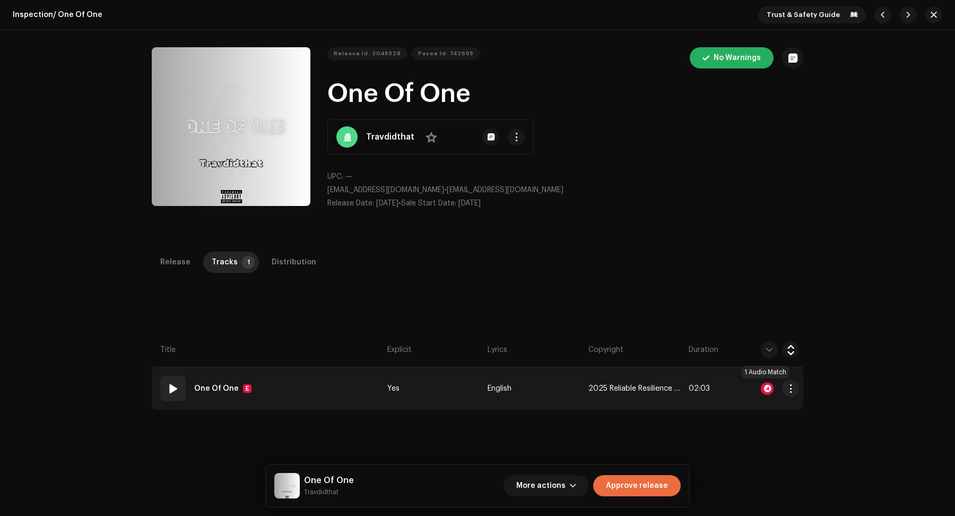
click at [767, 385] on div at bounding box center [767, 388] width 13 height 13
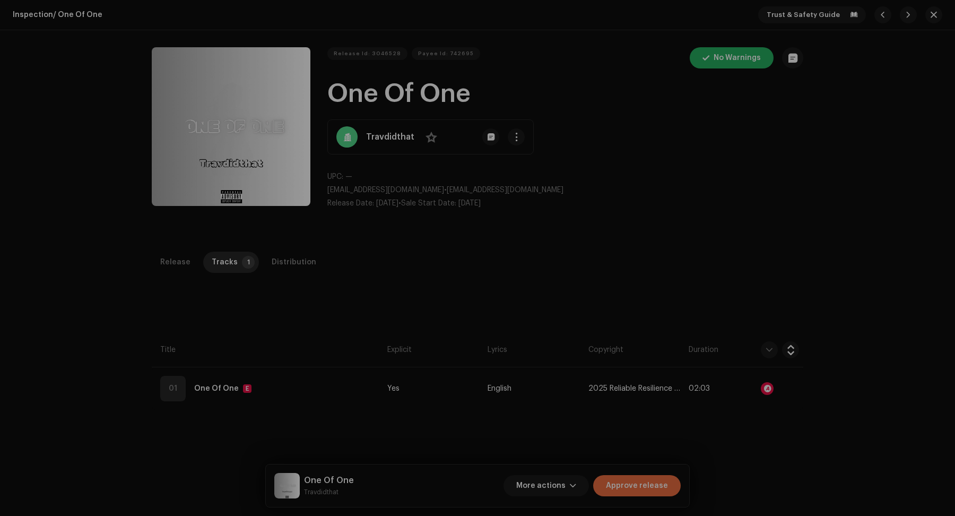
click at [754, 416] on div "Audio Recognition by Cover Song 1 All results require review/listening to avoid…" at bounding box center [477, 258] width 955 height 516
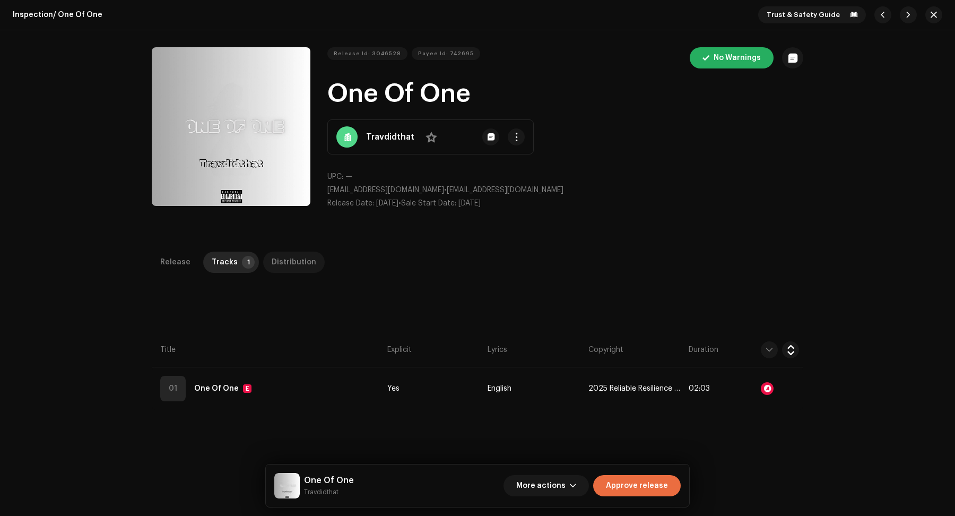
click at [282, 263] on div "Distribution" at bounding box center [294, 262] width 45 height 21
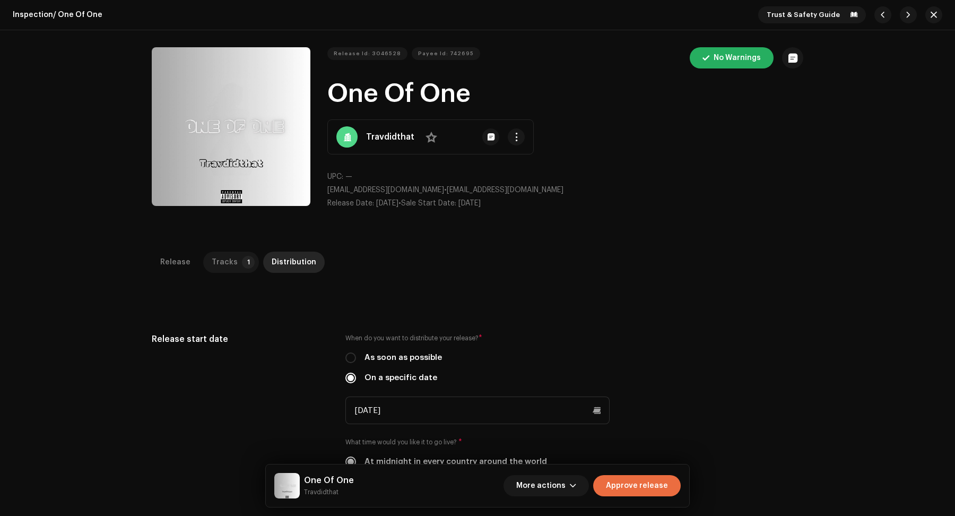
click at [242, 257] on p-badge "1" at bounding box center [248, 262] width 13 height 13
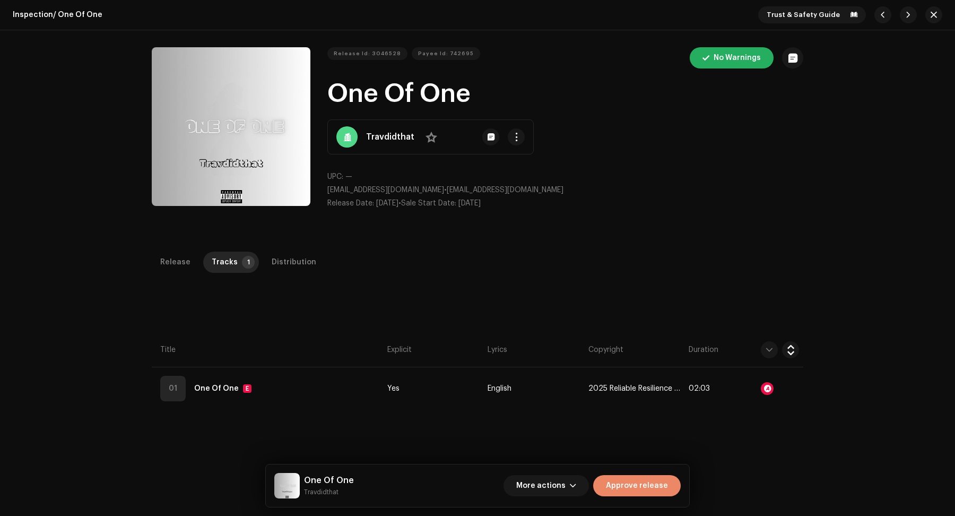
click at [642, 488] on span "Approve release" at bounding box center [637, 485] width 62 height 21
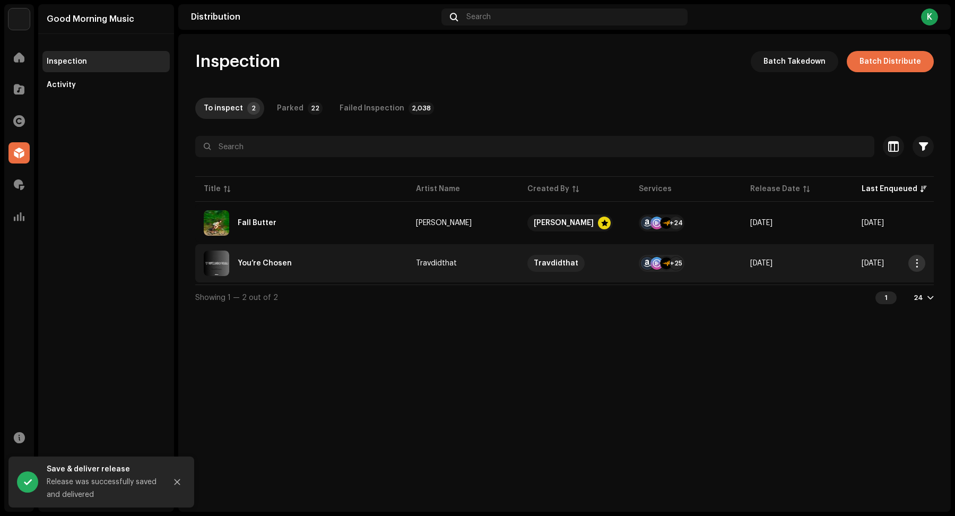
click at [914, 265] on span "button" at bounding box center [917, 263] width 8 height 8
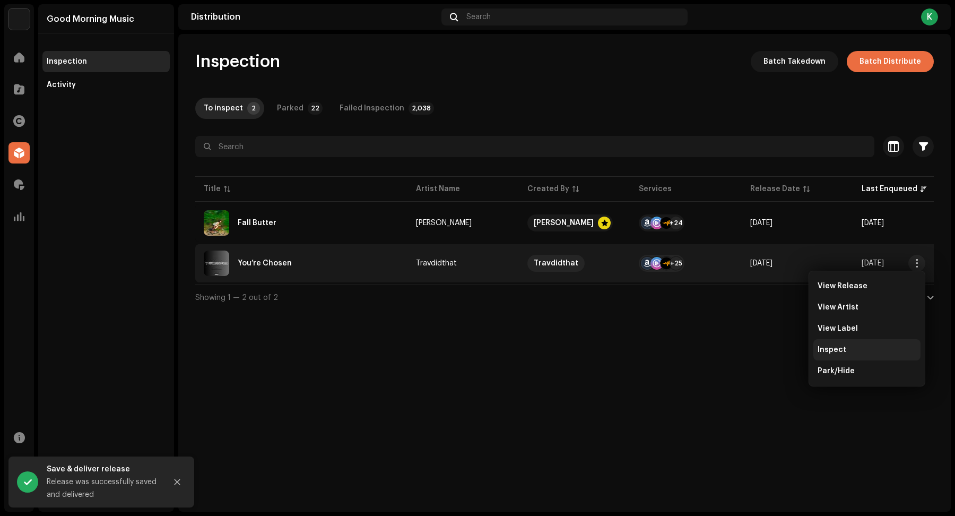
click at [846, 353] on div "Inspect" at bounding box center [867, 349] width 99 height 8
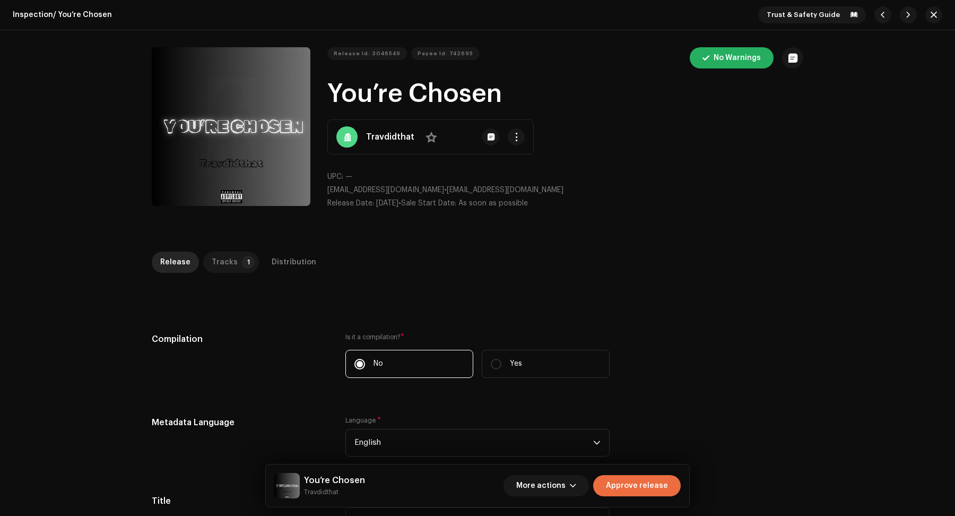
click at [223, 260] on div "Tracks" at bounding box center [225, 262] width 26 height 21
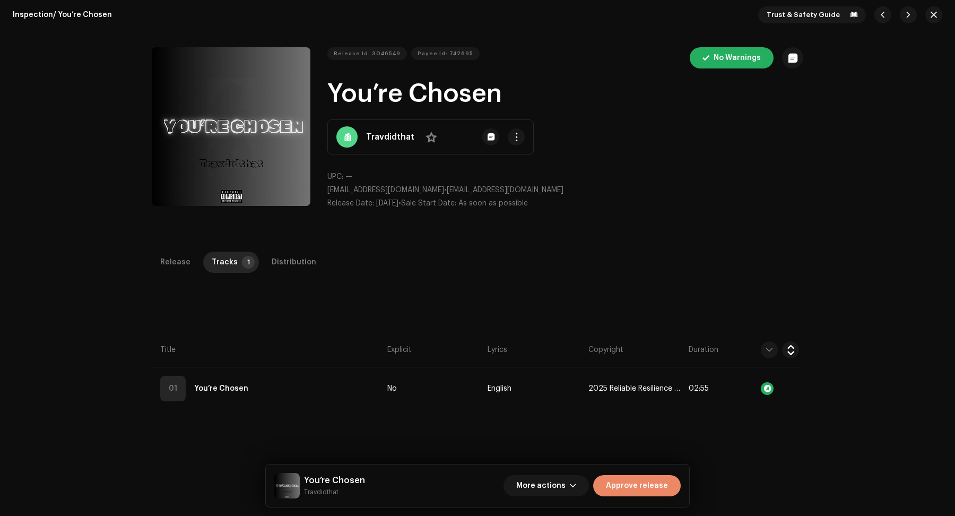
click at [638, 484] on span "Approve release" at bounding box center [637, 485] width 62 height 21
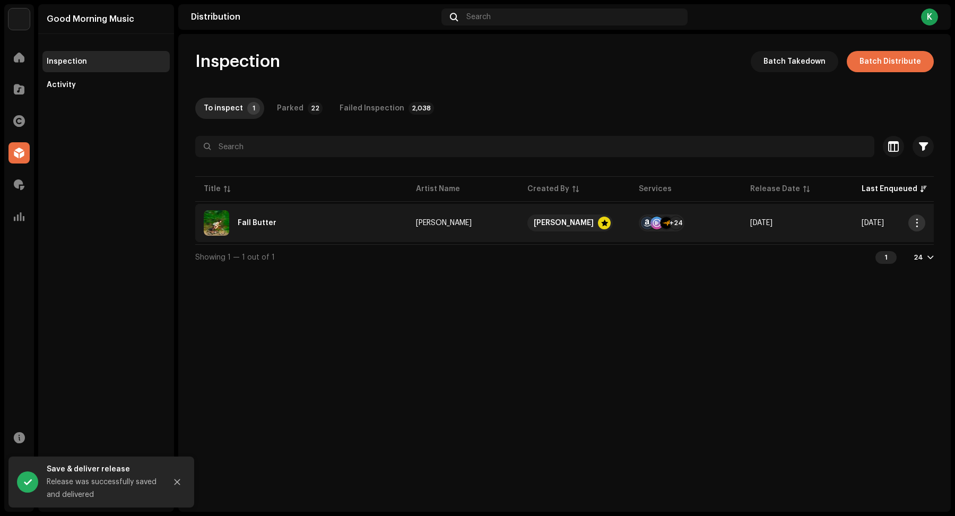
click at [918, 222] on span "button" at bounding box center [917, 223] width 8 height 8
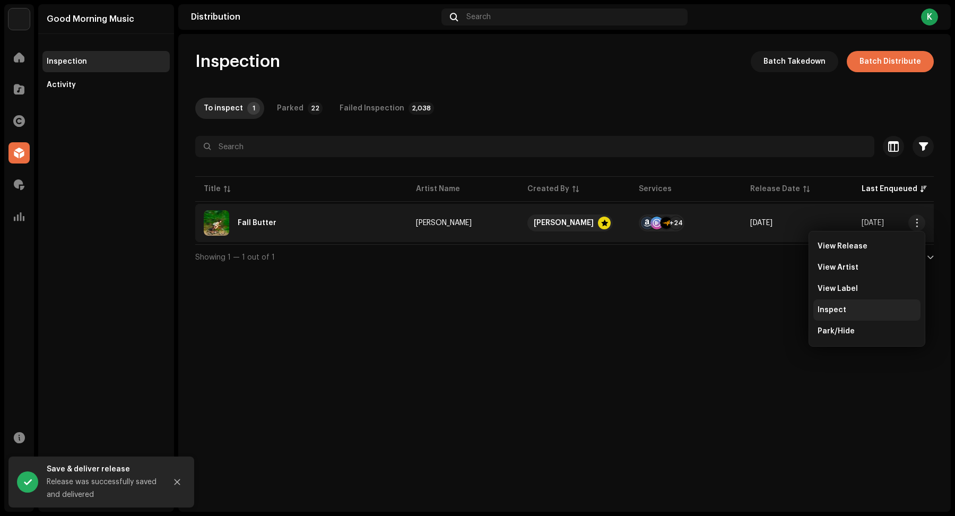
click at [834, 312] on span "Inspect" at bounding box center [832, 310] width 29 height 8
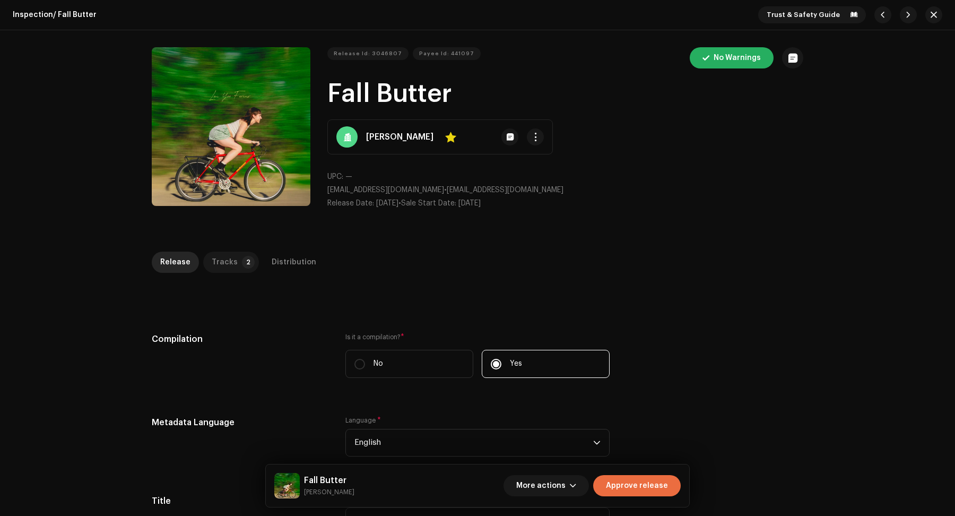
click at [230, 259] on p-tab "Tracks 2" at bounding box center [231, 262] width 56 height 21
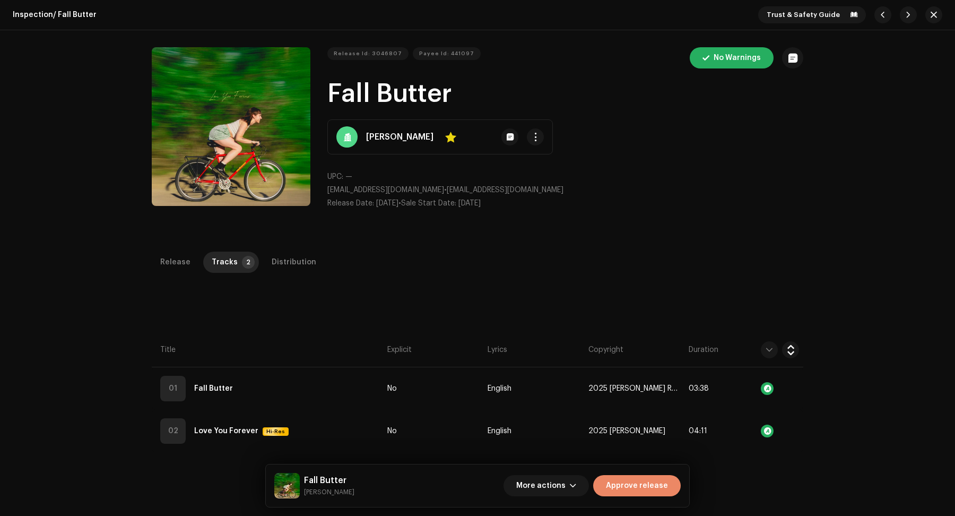
click at [631, 482] on span "Approve release" at bounding box center [637, 485] width 62 height 21
